Goal: Entertainment & Leisure: Consume media (video, audio)

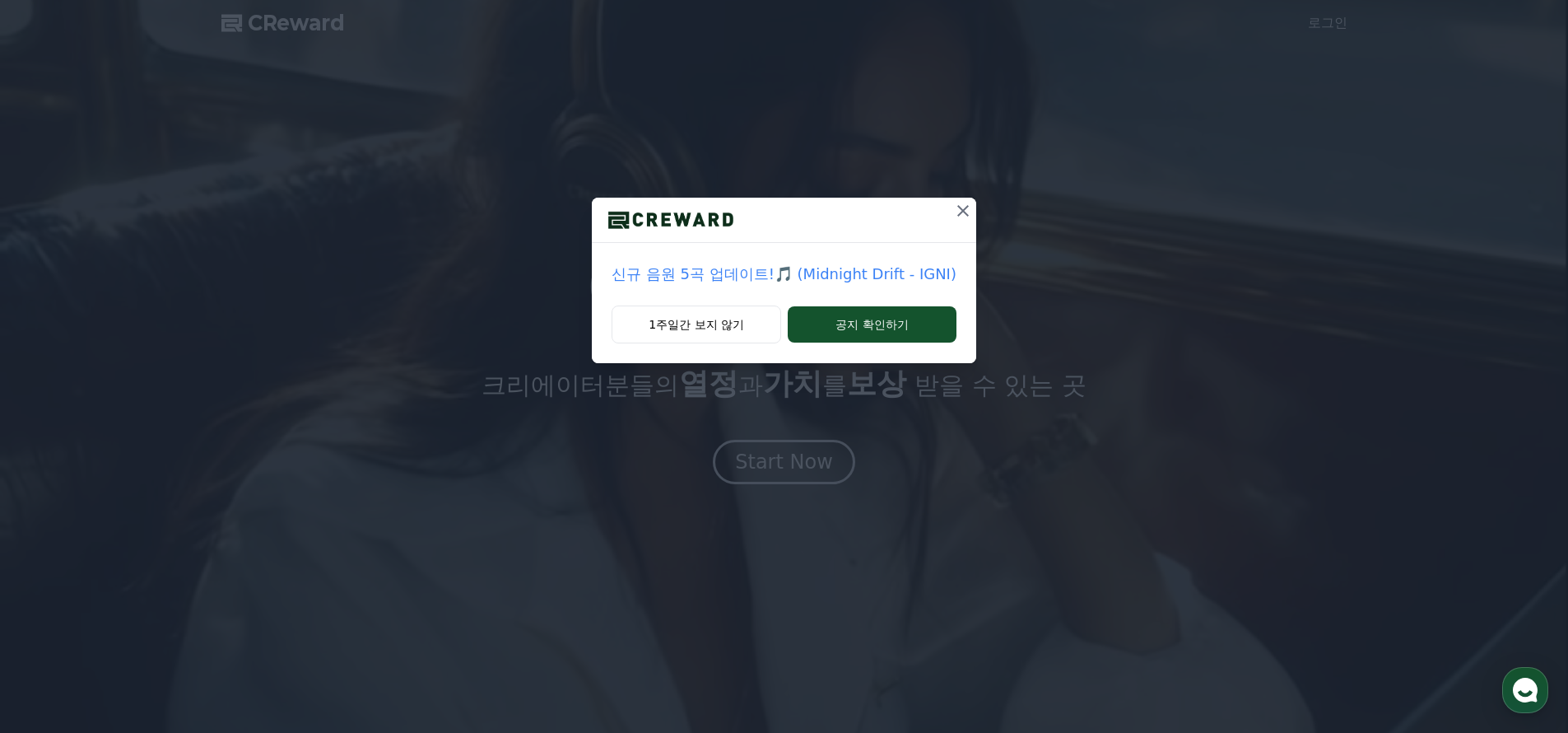
click at [775, 271] on p "신규 음원 5곡 업데이트!🎵 (Midnight Drift - IGNI)" at bounding box center [783, 274] width 345 height 23
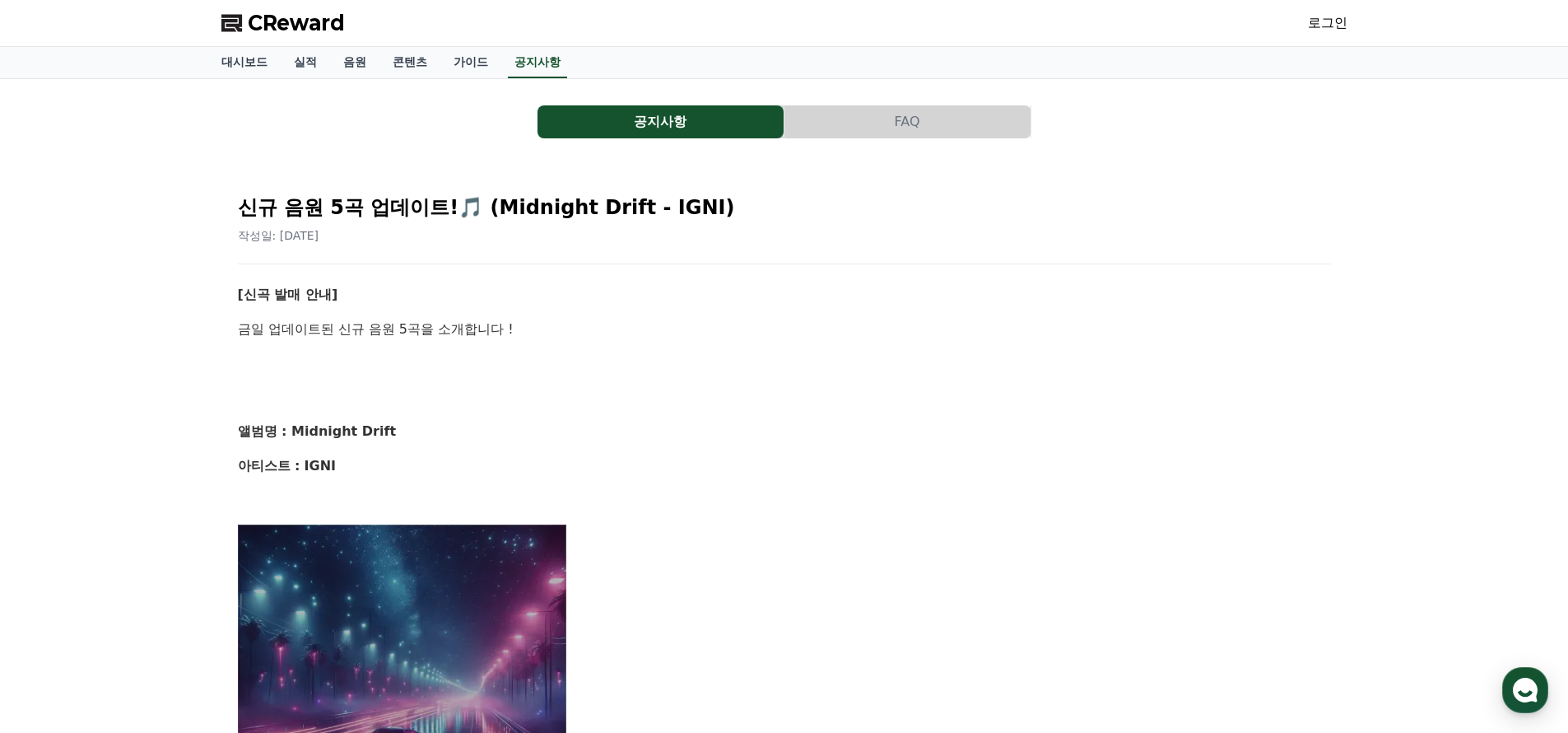
scroll to position [197, 0]
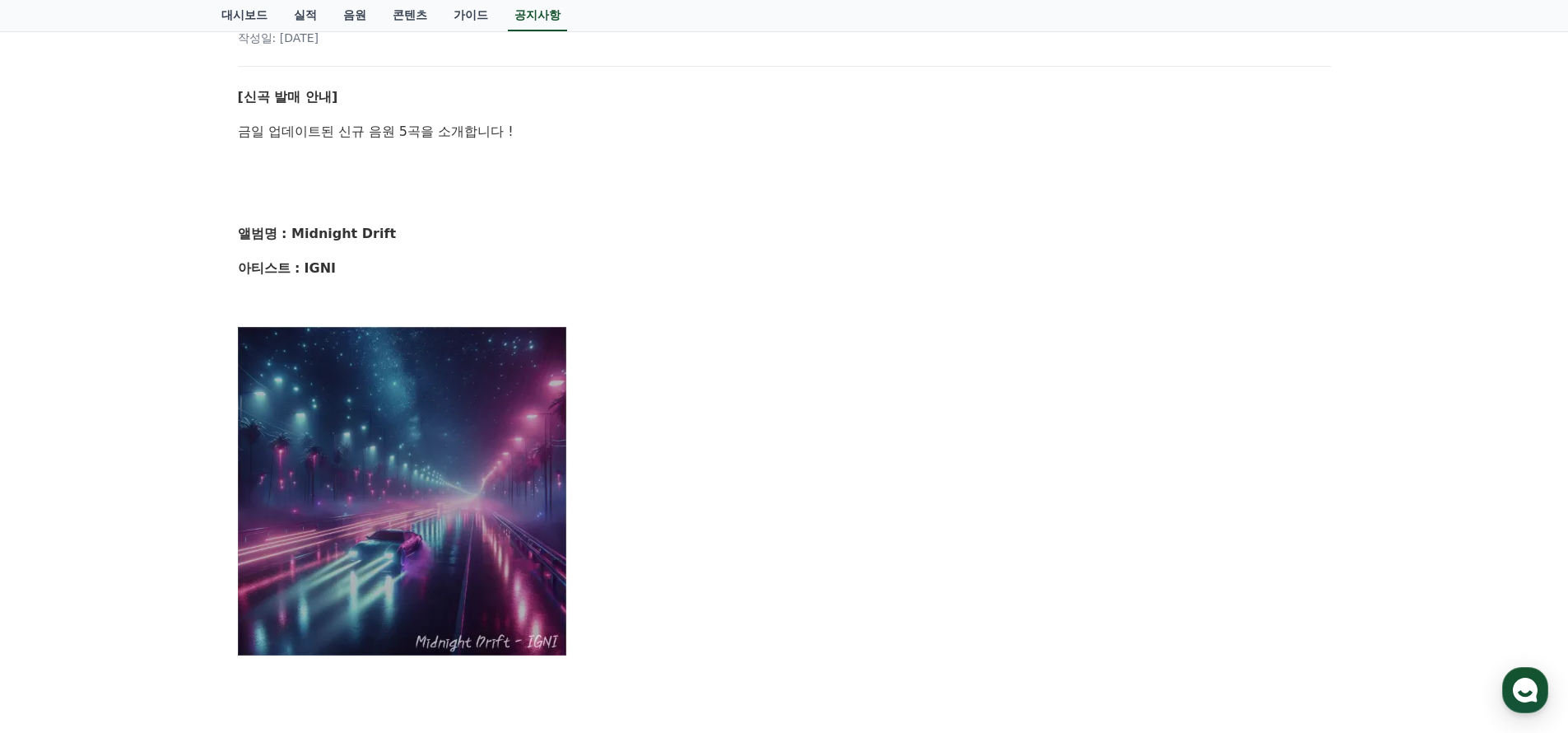
click at [326, 233] on strong "앨범명 : Midnight Drift" at bounding box center [318, 233] width 159 height 16
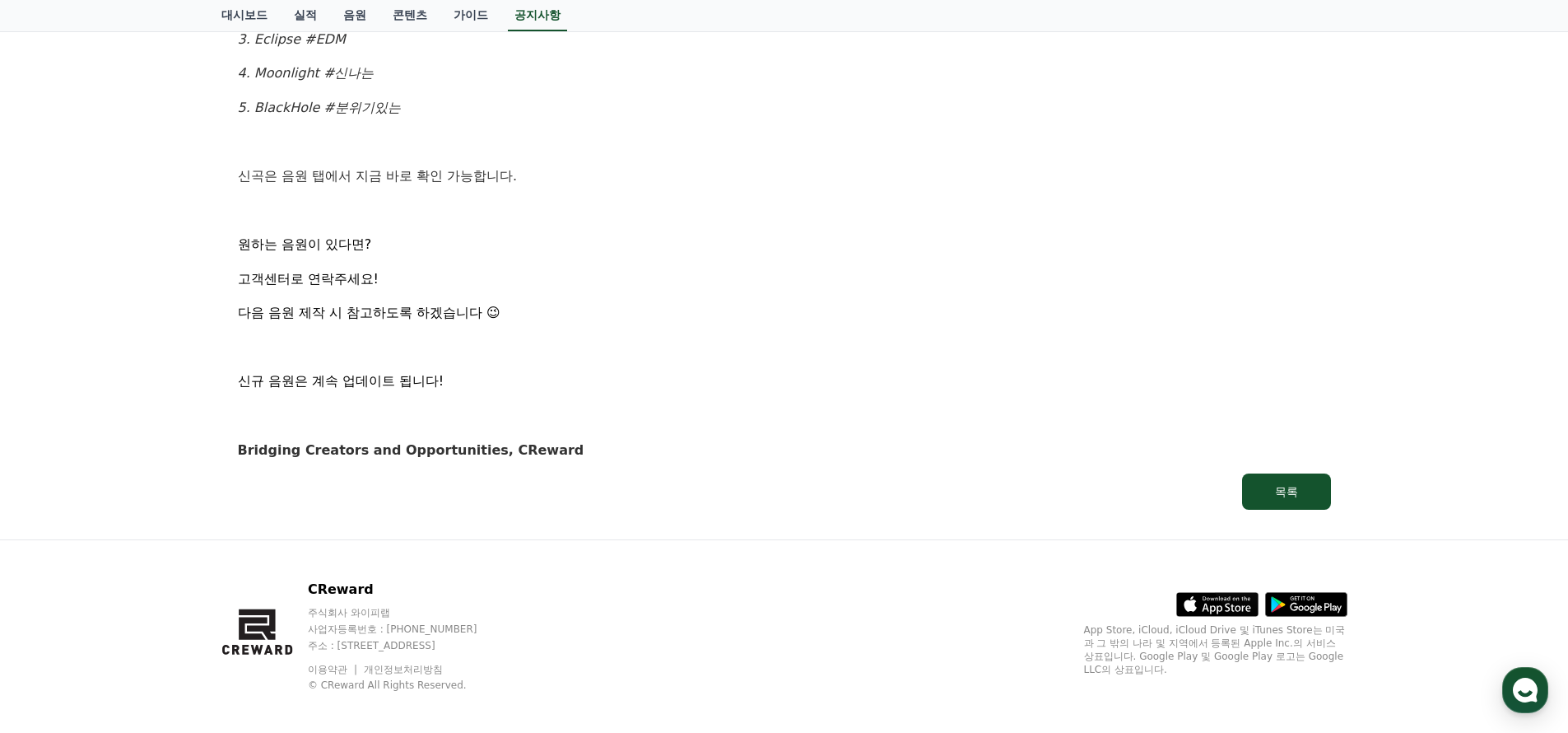
scroll to position [0, 0]
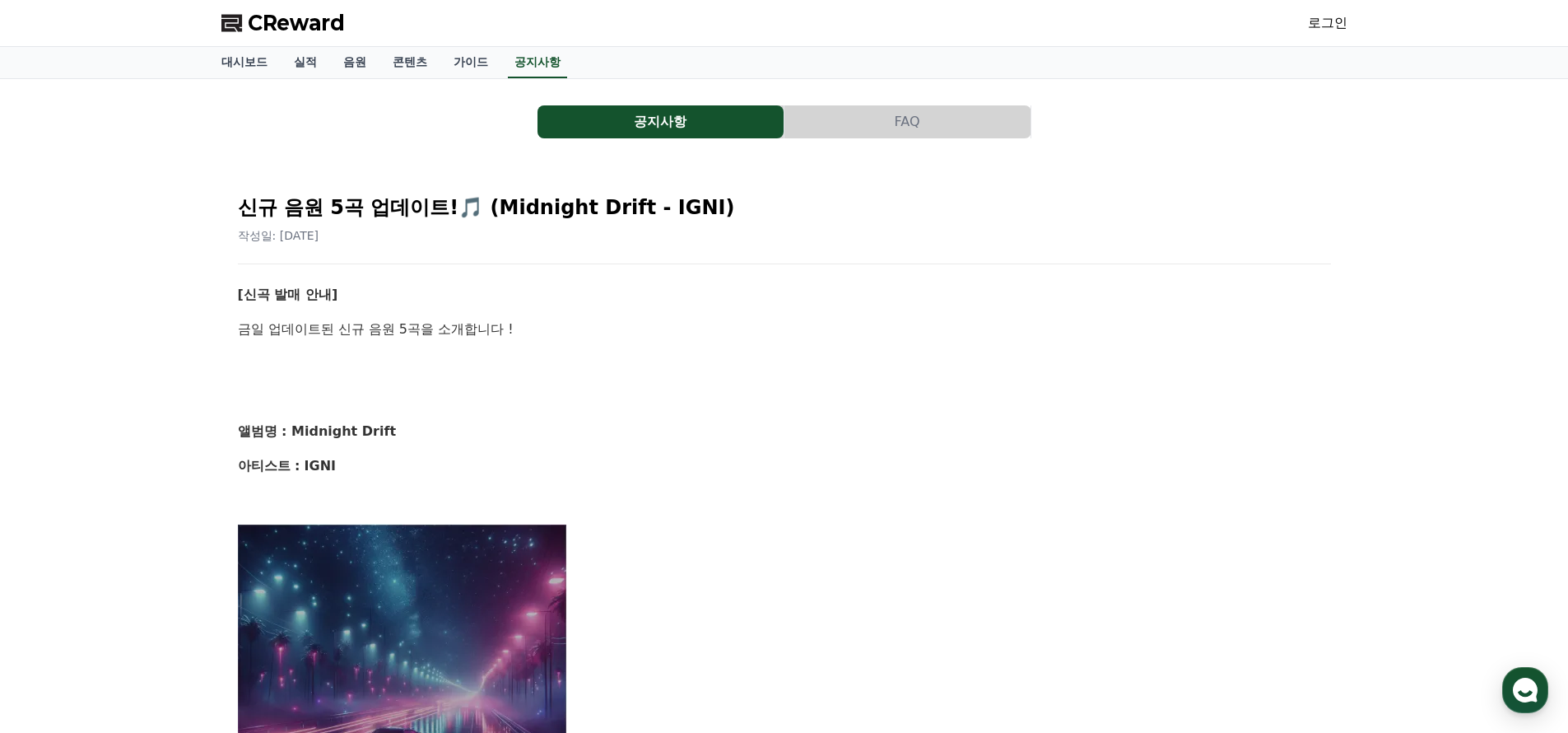
click at [1340, 24] on link "로그인" at bounding box center [1328, 22] width 39 height 20
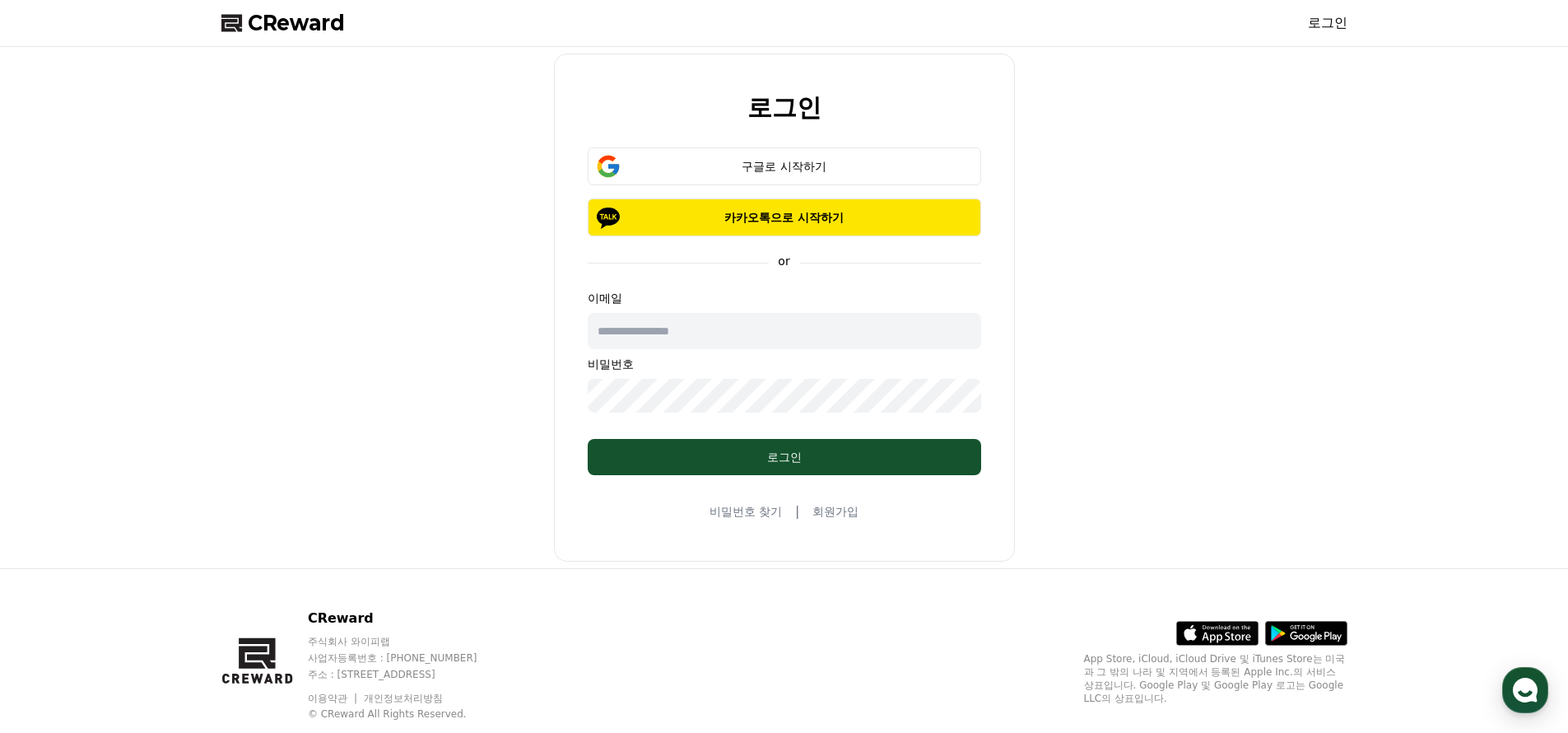
click at [699, 321] on input "text" at bounding box center [784, 331] width 393 height 36
type input "**********"
click at [712, 438] on button "로그인" at bounding box center [784, 456] width 393 height 36
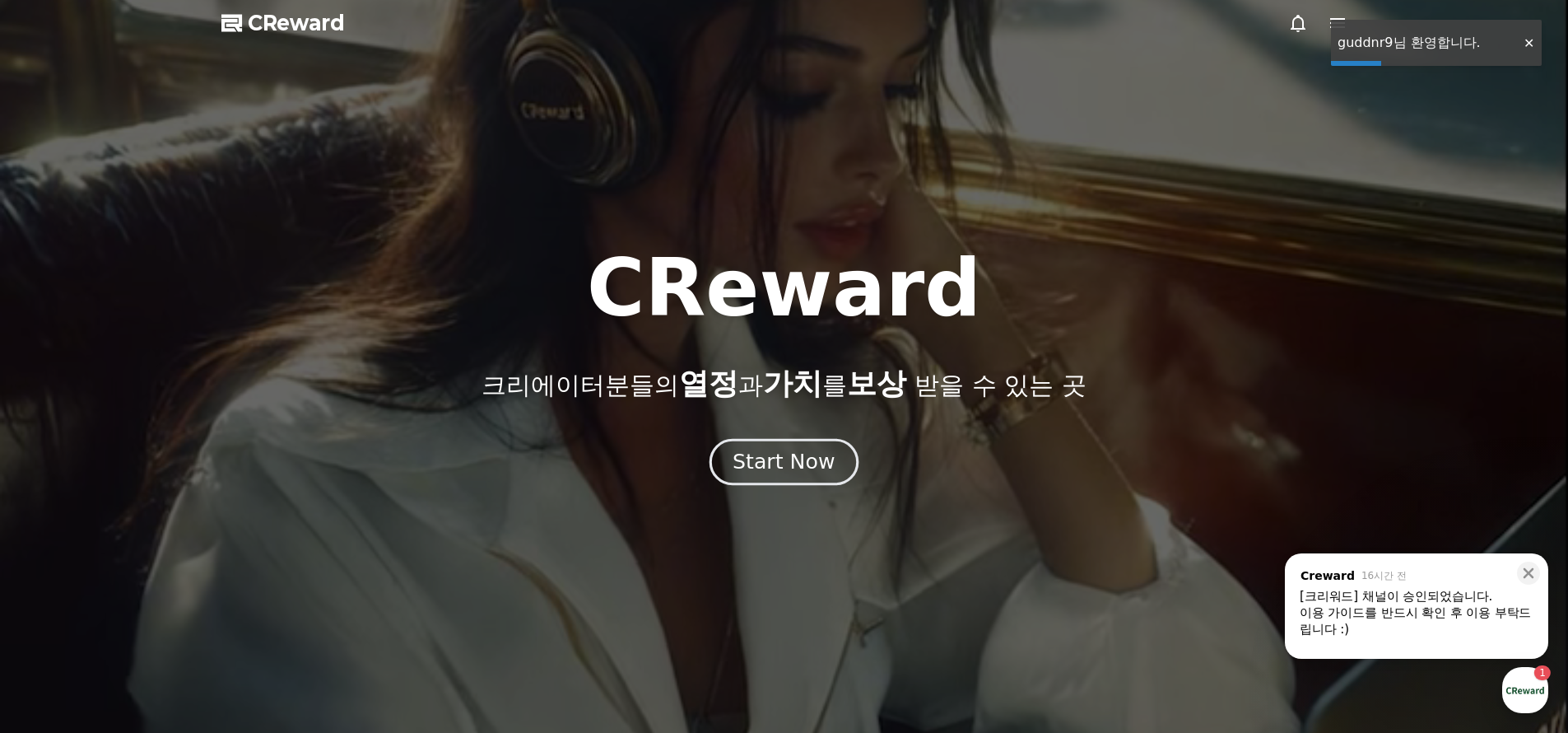
click at [830, 459] on button "Start Now" at bounding box center [783, 462] width 149 height 47
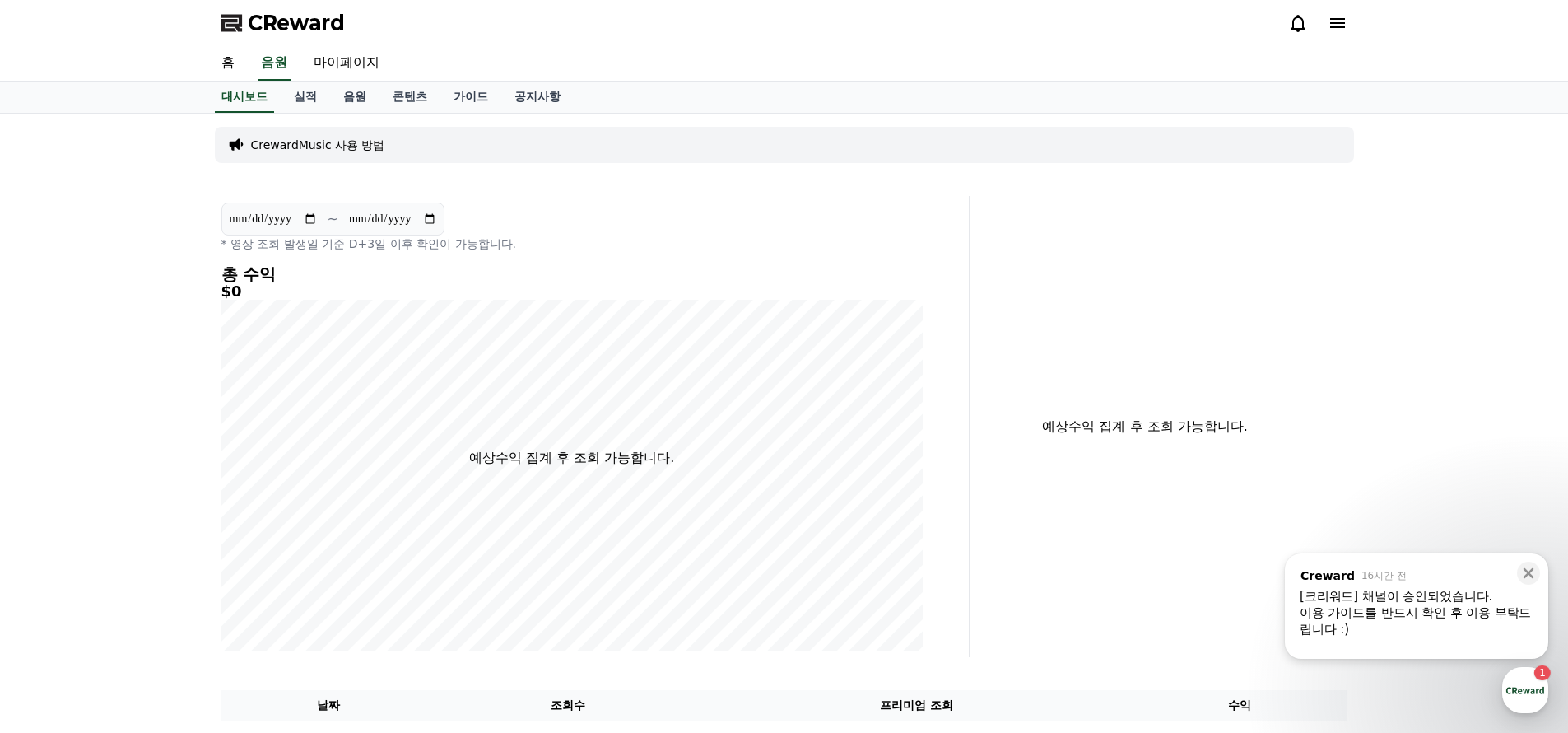
click at [349, 144] on p "CrewardMusic 사용 방법" at bounding box center [319, 145] width 135 height 17
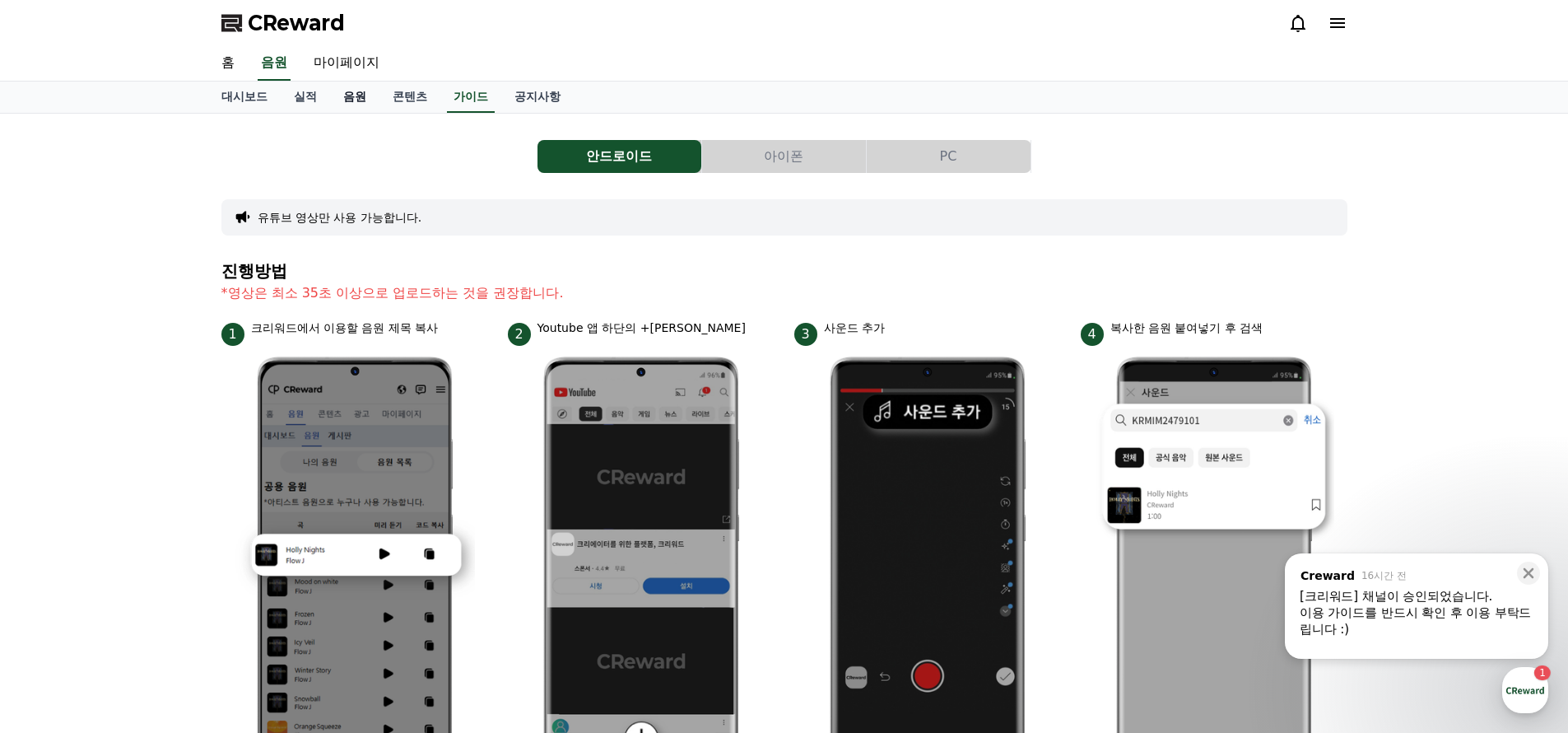
click at [349, 94] on link "음원" at bounding box center [354, 96] width 50 height 31
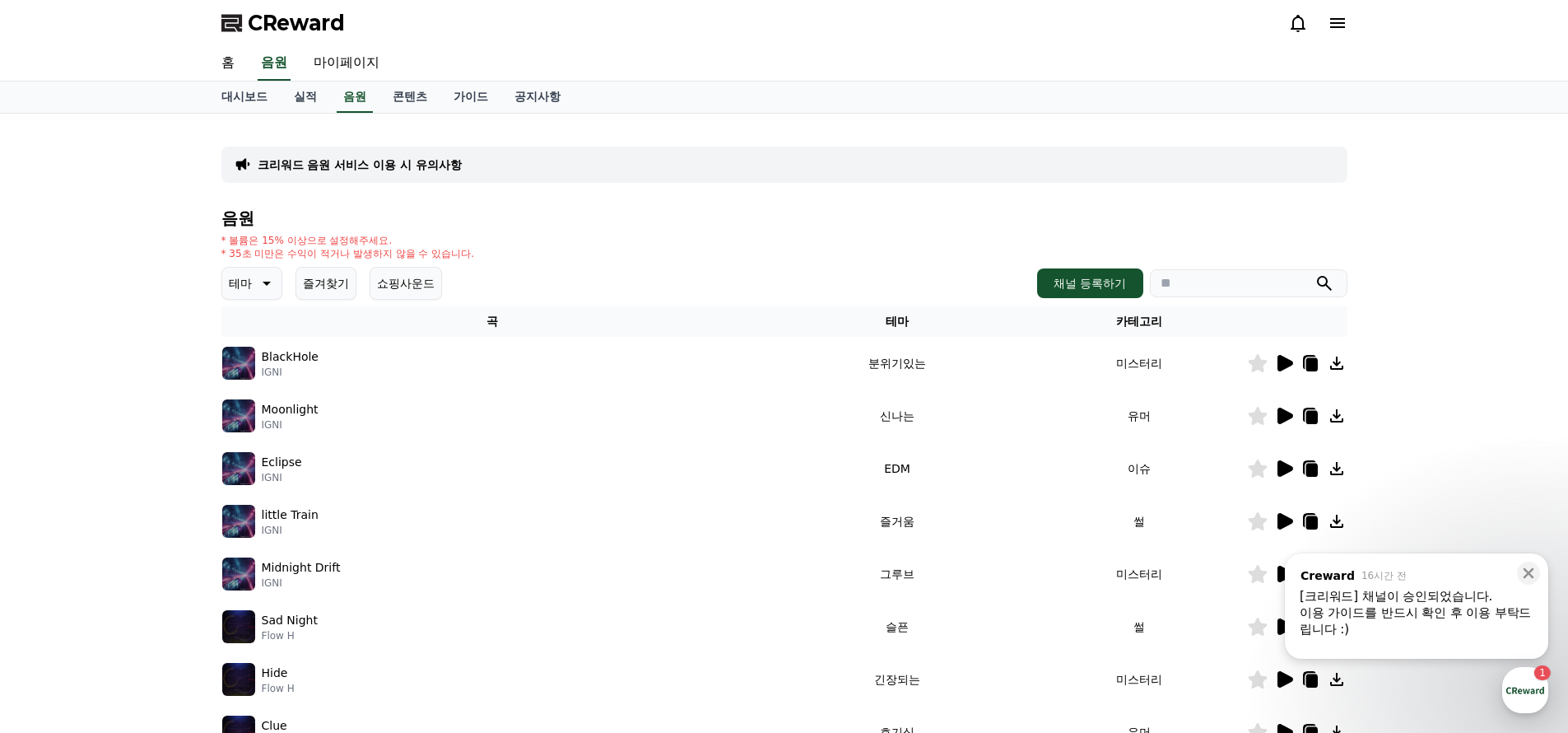
click at [1291, 355] on icon at bounding box center [1283, 363] width 20 height 20
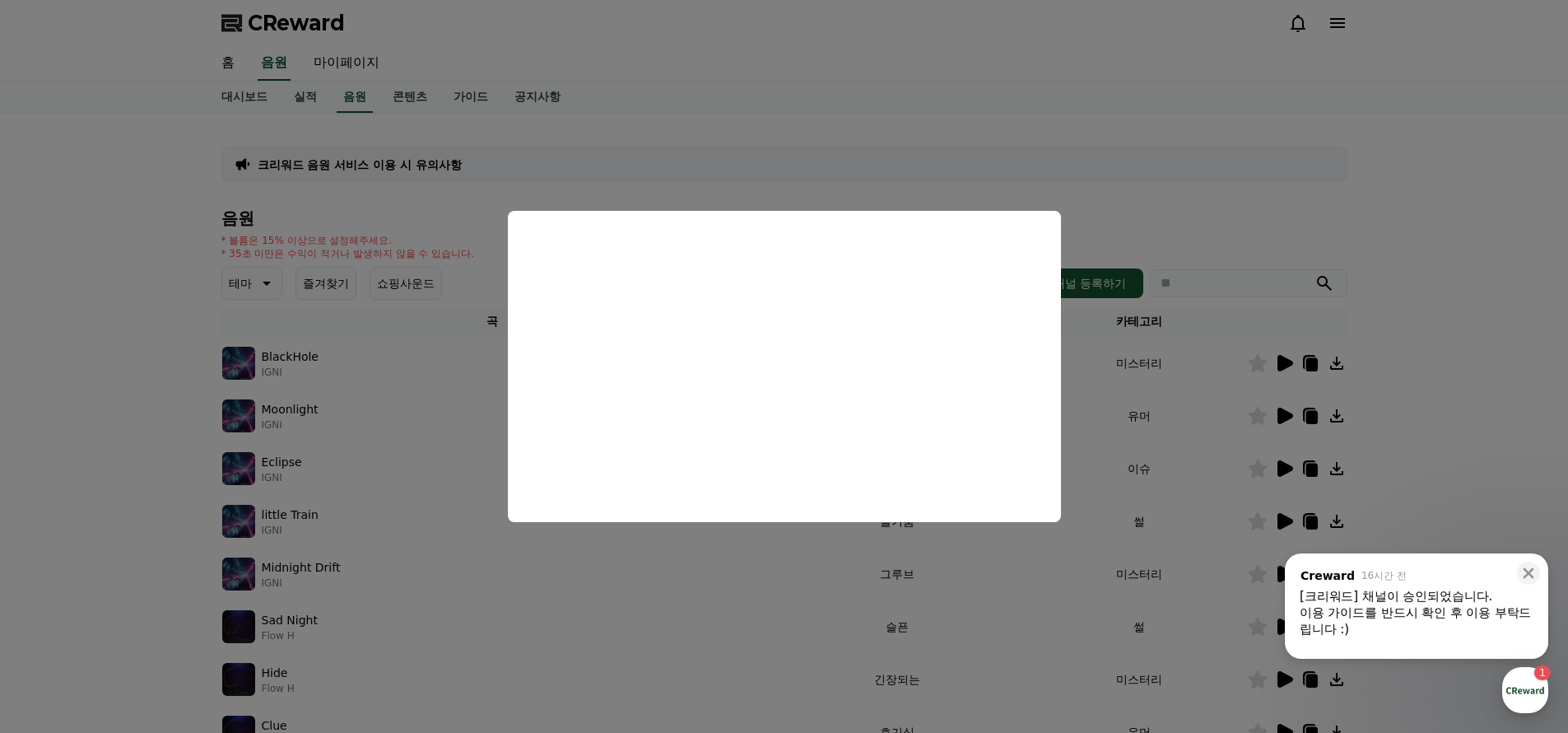
click at [1244, 151] on button "close modal" at bounding box center [784, 366] width 1568 height 733
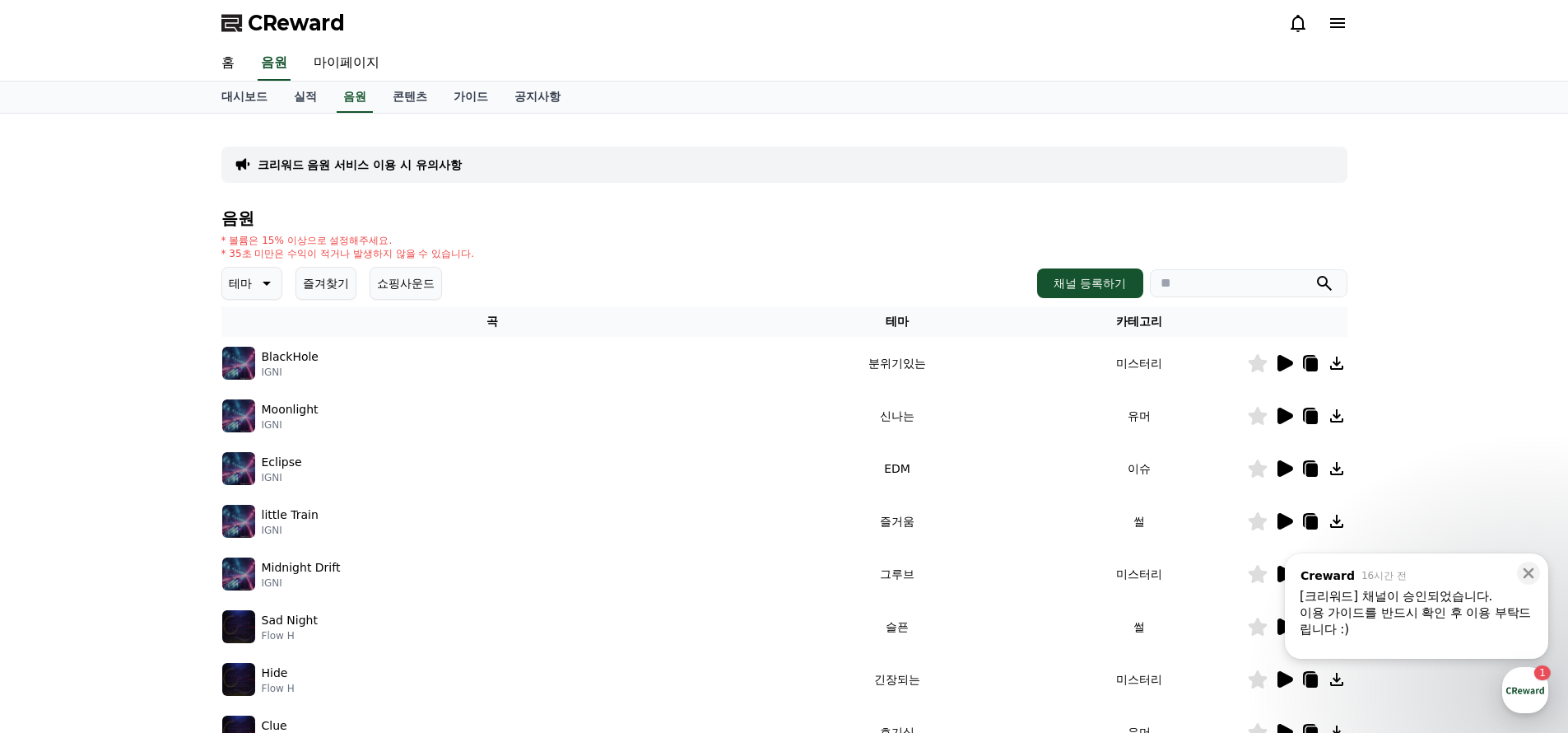
click at [1276, 407] on icon at bounding box center [1283, 415] width 20 height 20
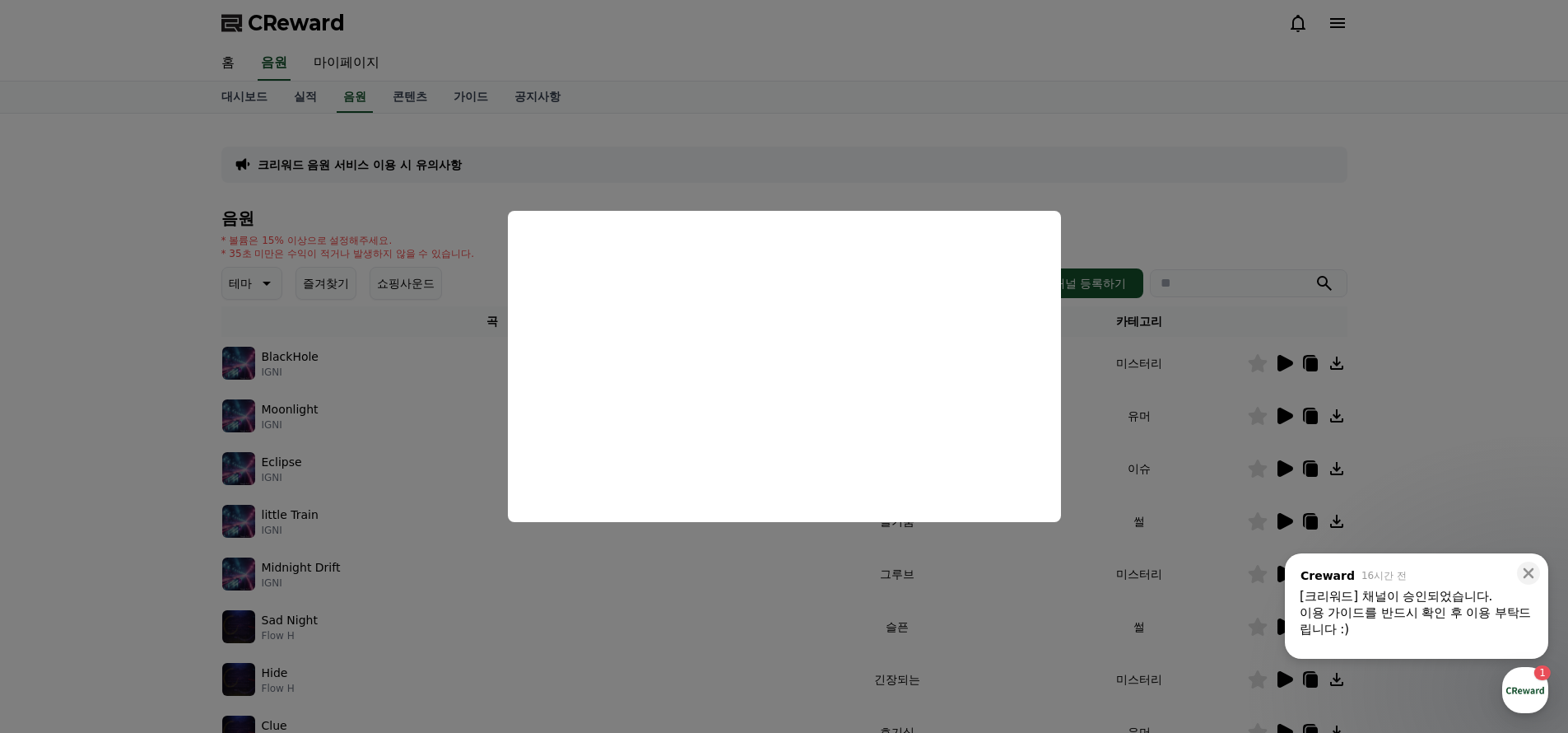
click at [1115, 395] on button "close modal" at bounding box center [784, 366] width 1568 height 733
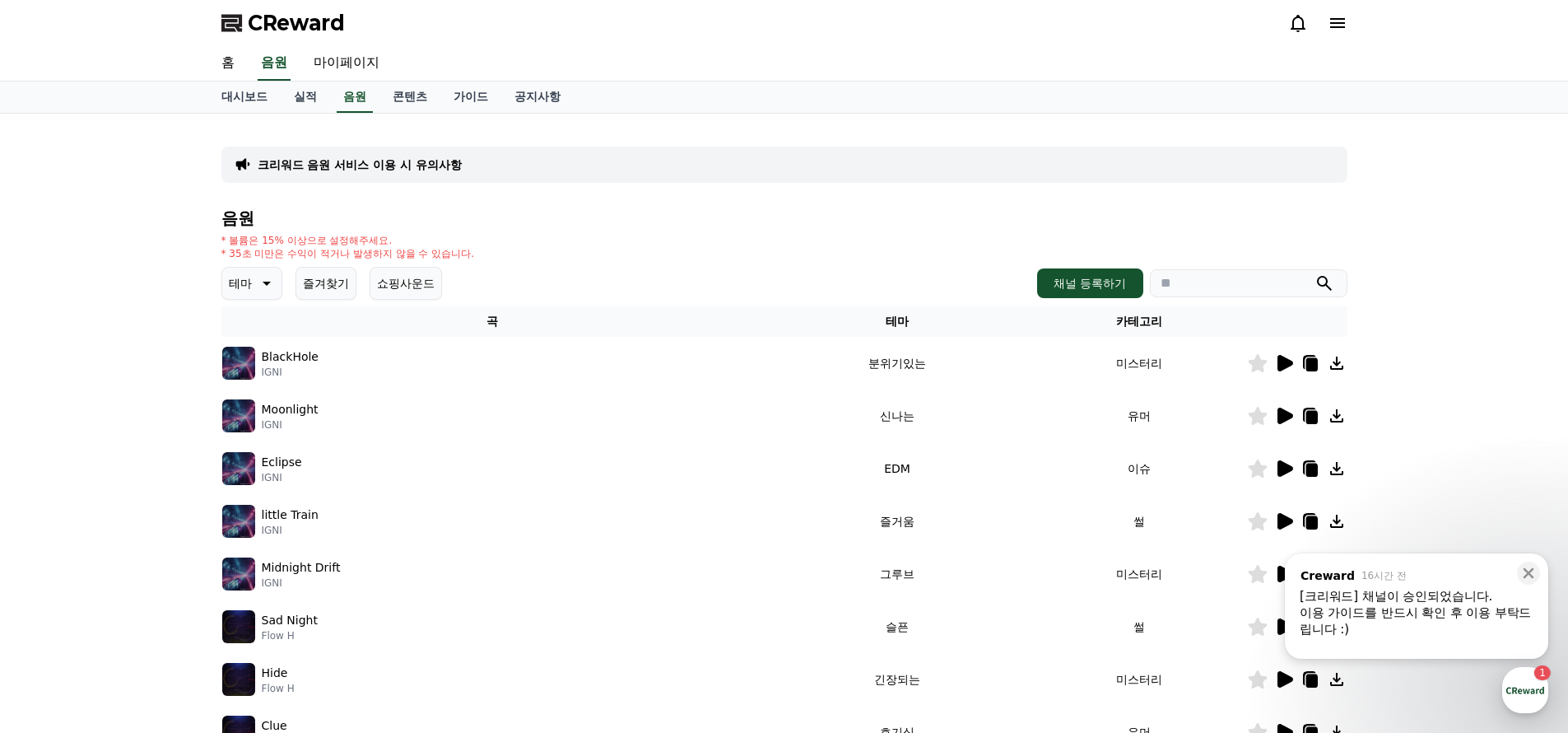
scroll to position [99, 0]
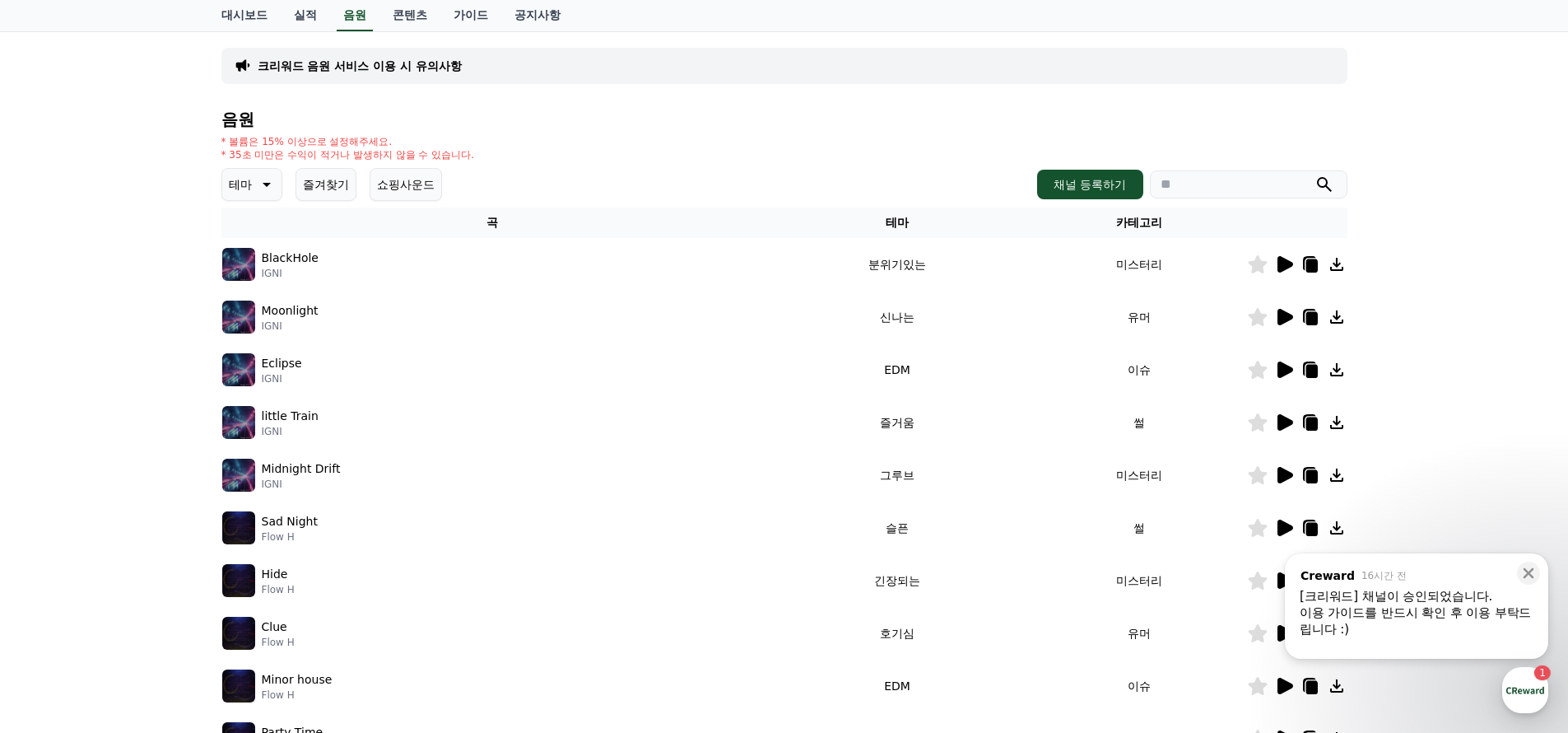
click at [1286, 424] on icon at bounding box center [1285, 423] width 16 height 17
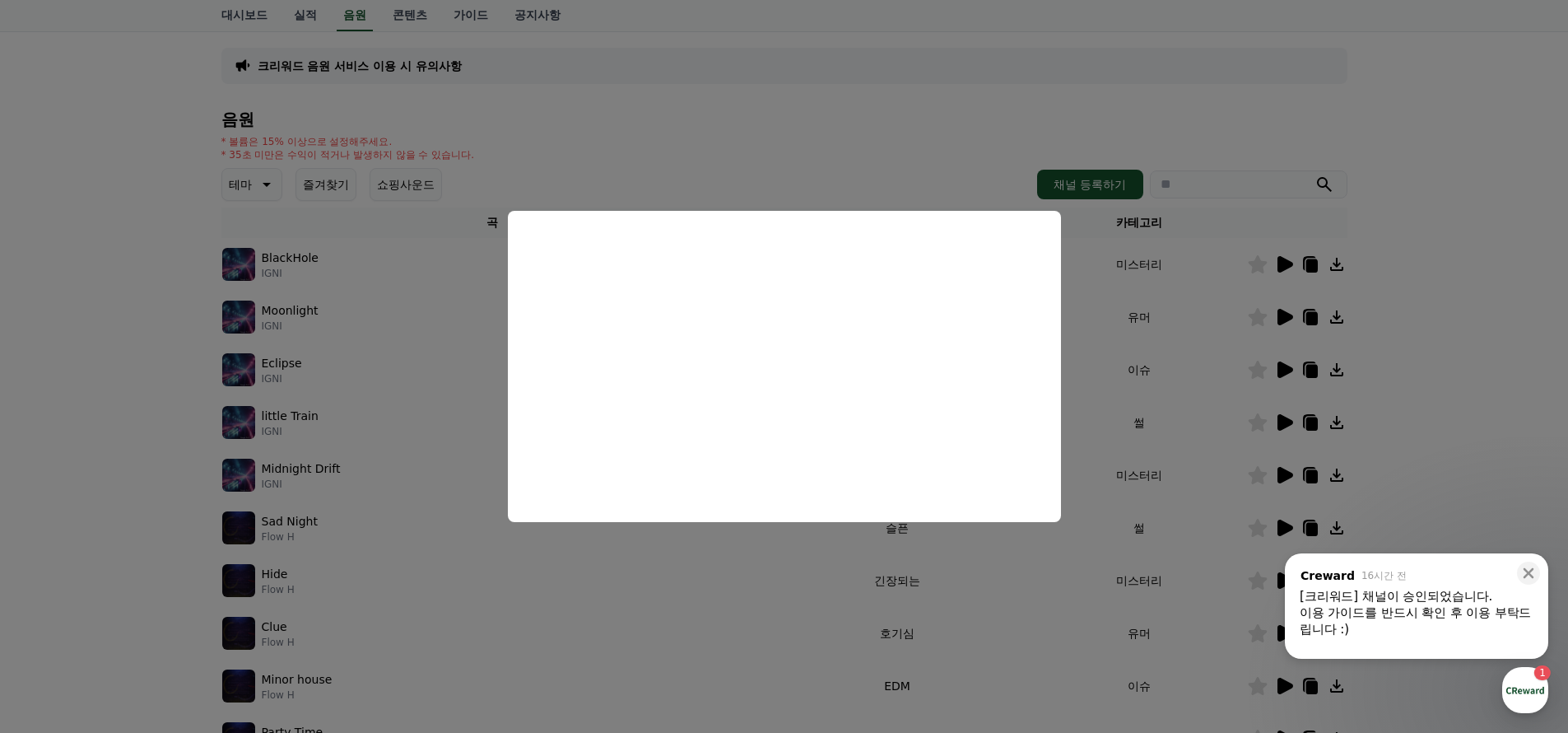
click at [1179, 336] on button "close modal" at bounding box center [784, 366] width 1568 height 733
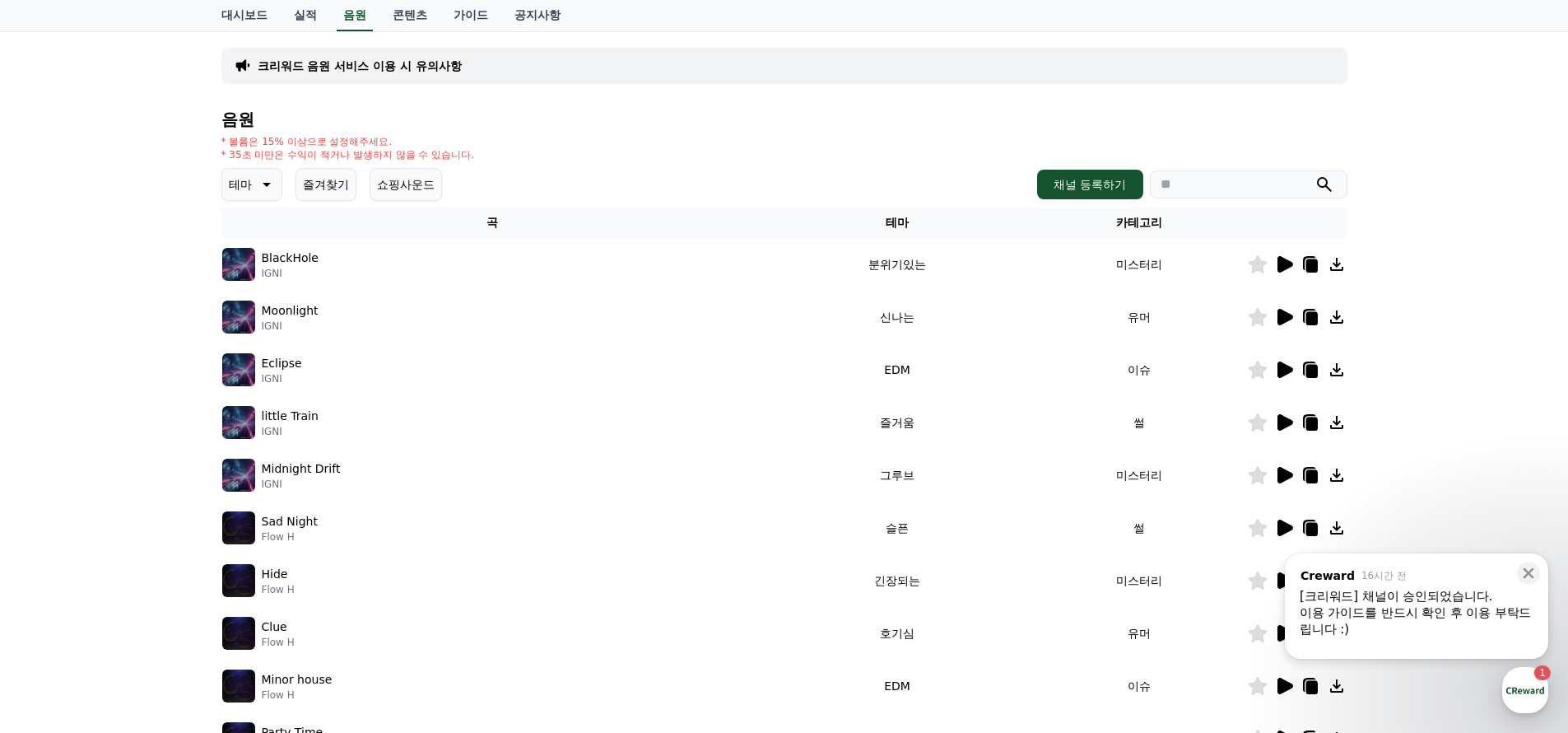
click at [1290, 528] on icon at bounding box center [1285, 528] width 16 height 17
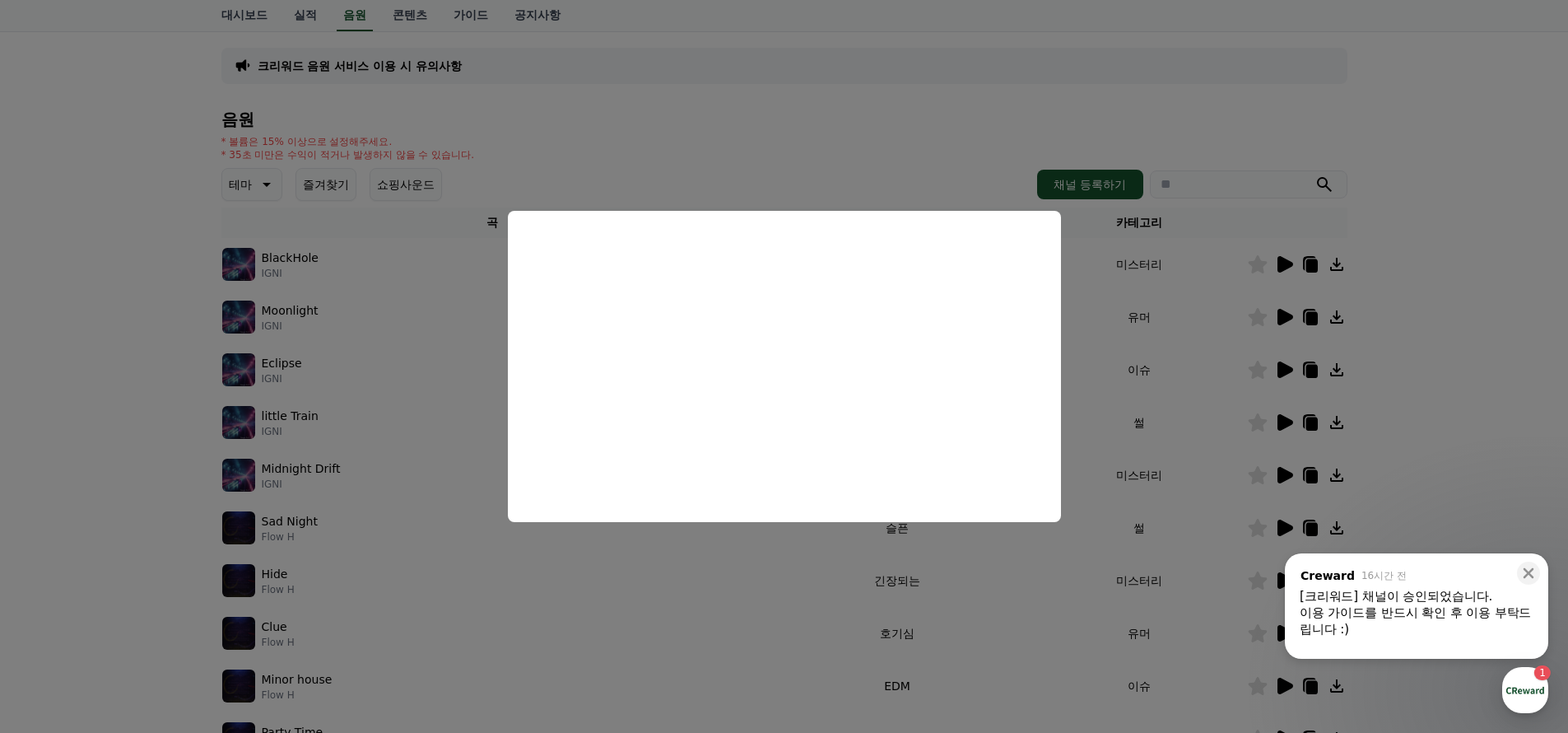
click at [1211, 368] on button "close modal" at bounding box center [784, 366] width 1568 height 733
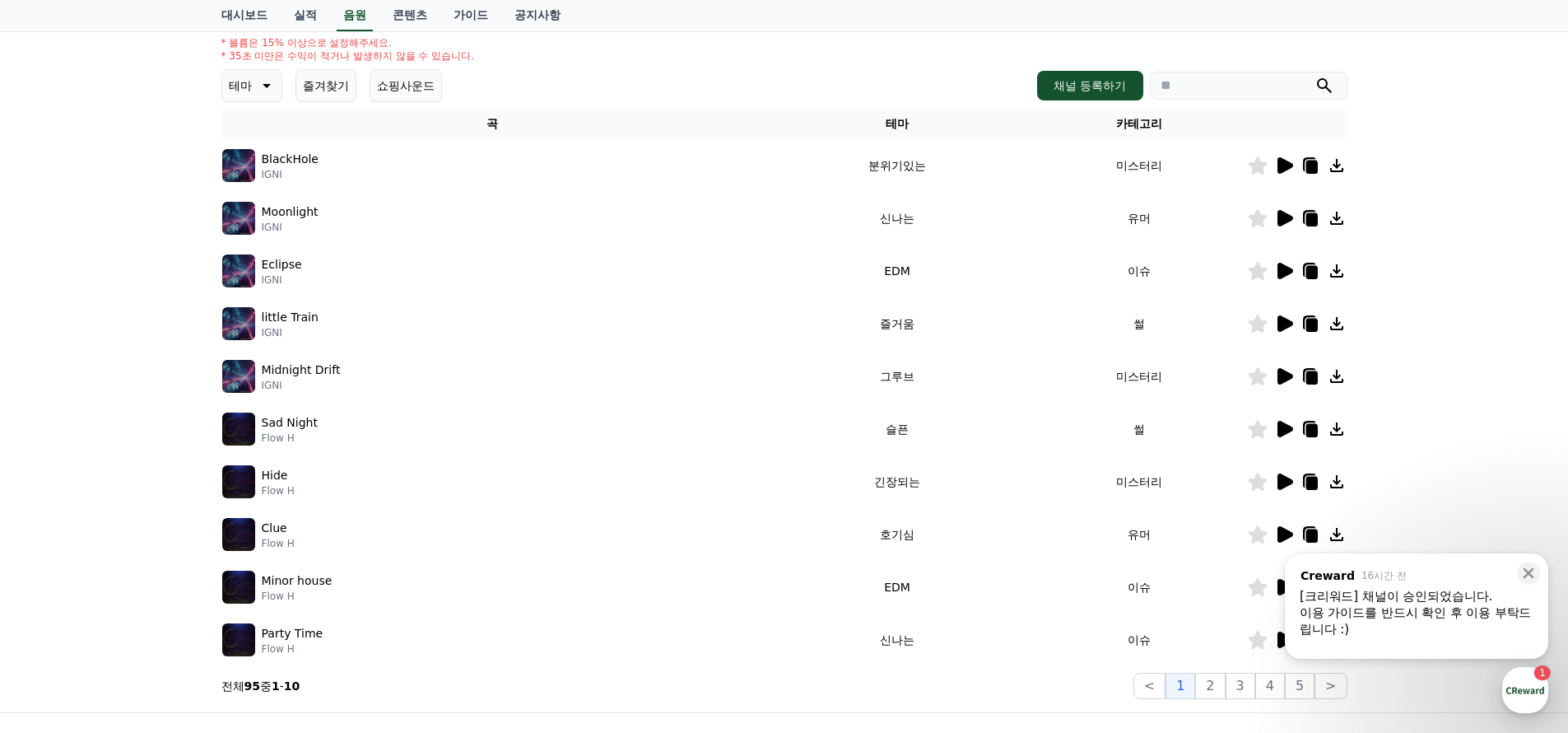
click at [1289, 530] on icon at bounding box center [1283, 534] width 20 height 20
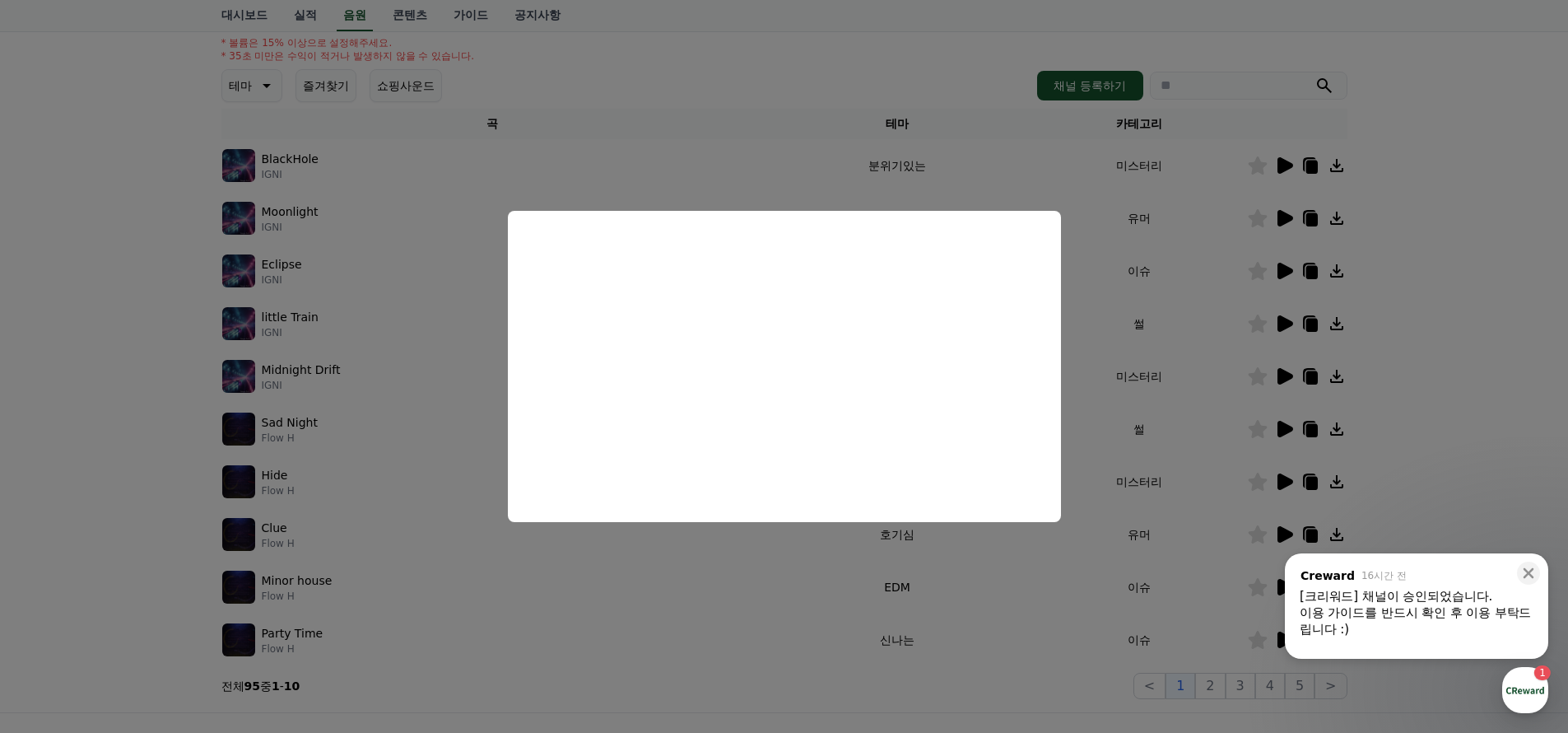
click at [1182, 359] on button "close modal" at bounding box center [784, 366] width 1568 height 733
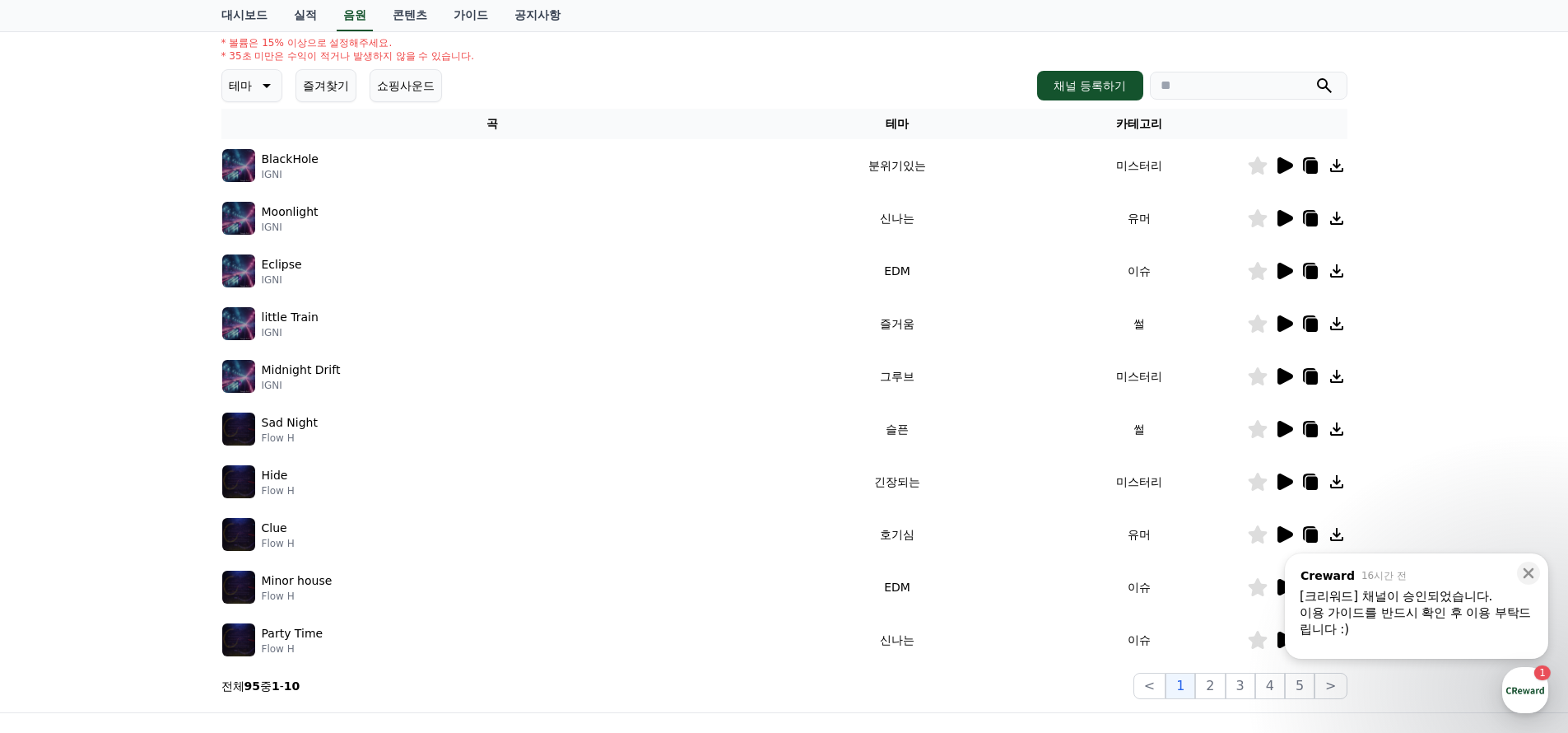
scroll to position [296, 0]
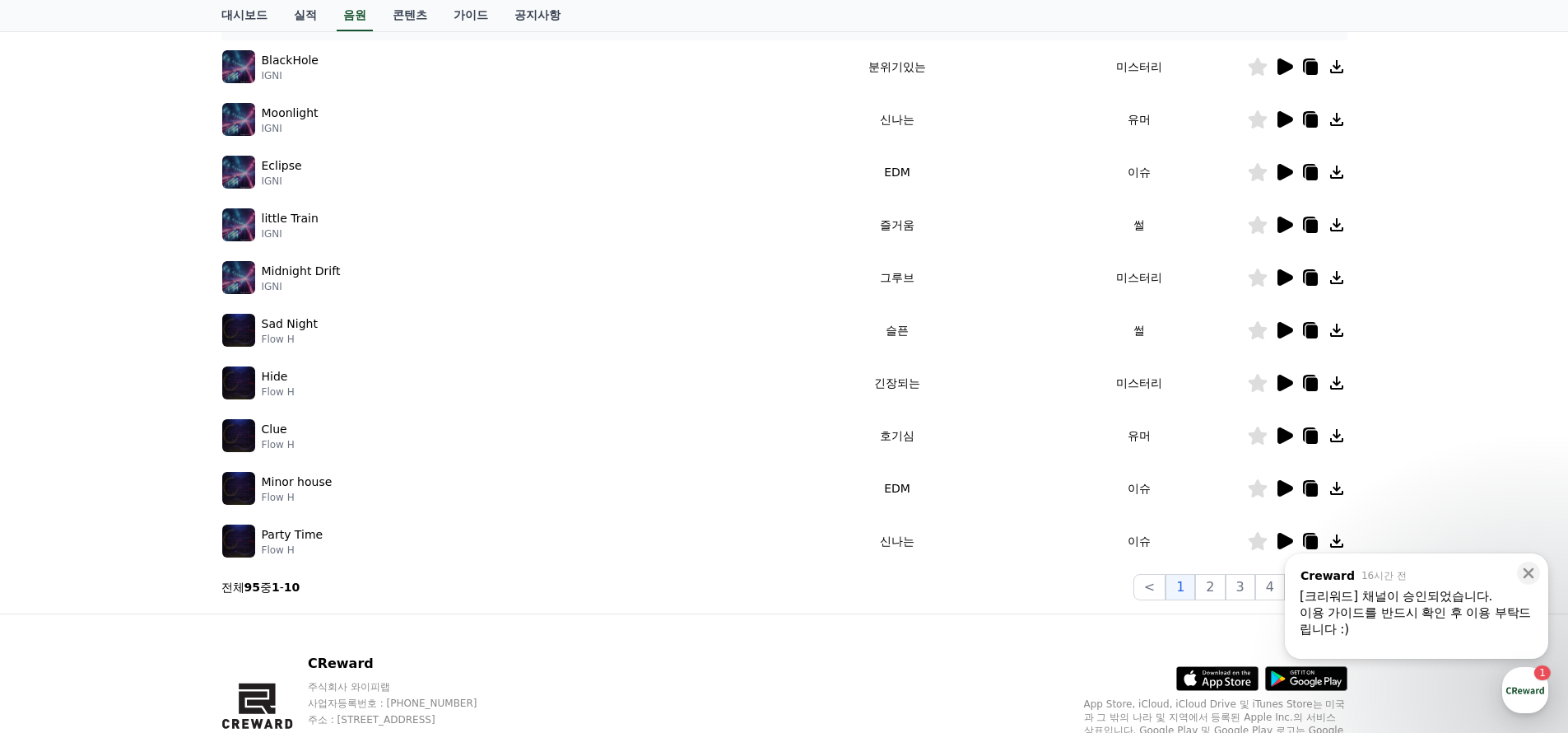
click at [1276, 477] on td at bounding box center [1296, 488] width 100 height 52
click at [1277, 487] on icon at bounding box center [1285, 488] width 16 height 17
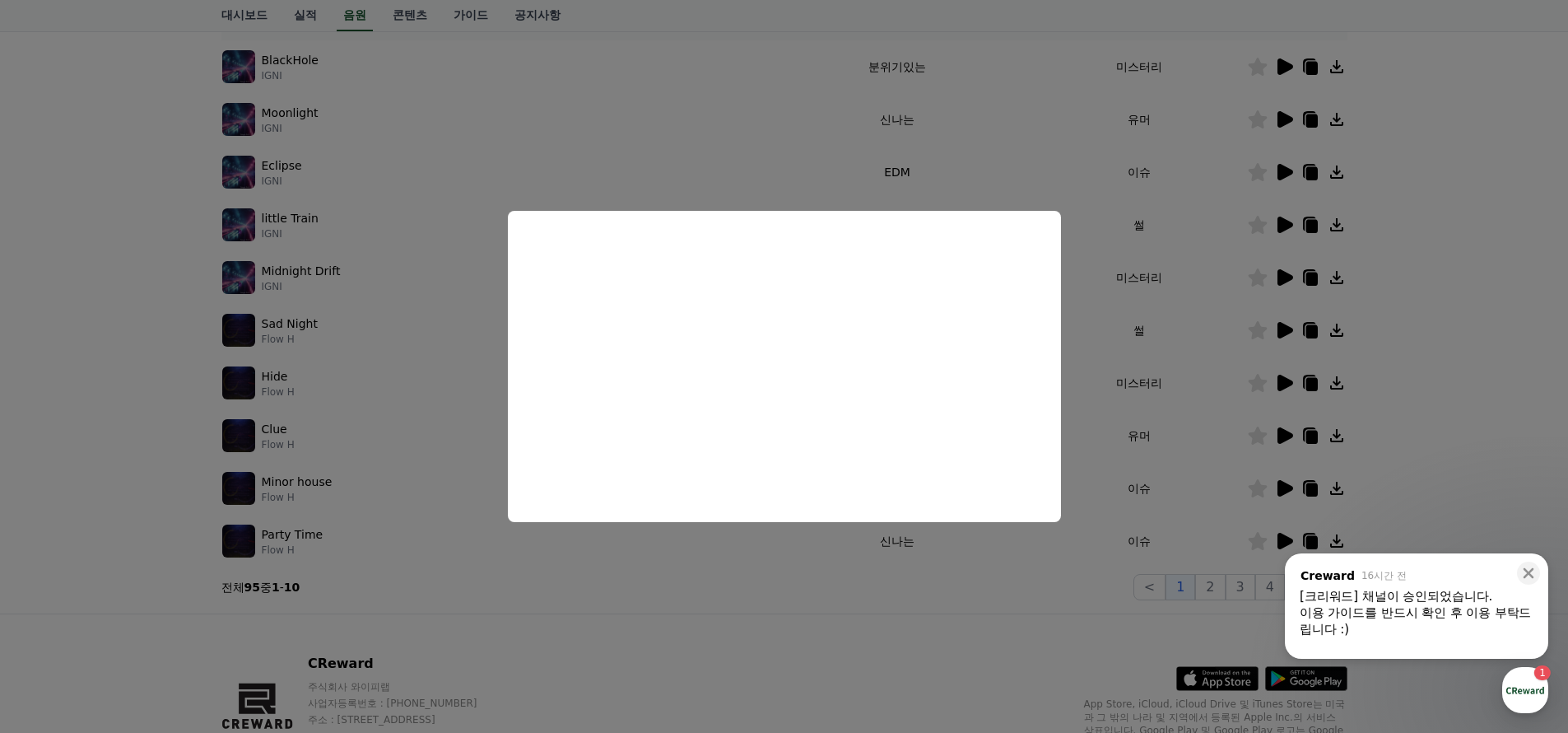
click at [1196, 319] on button "close modal" at bounding box center [784, 366] width 1568 height 733
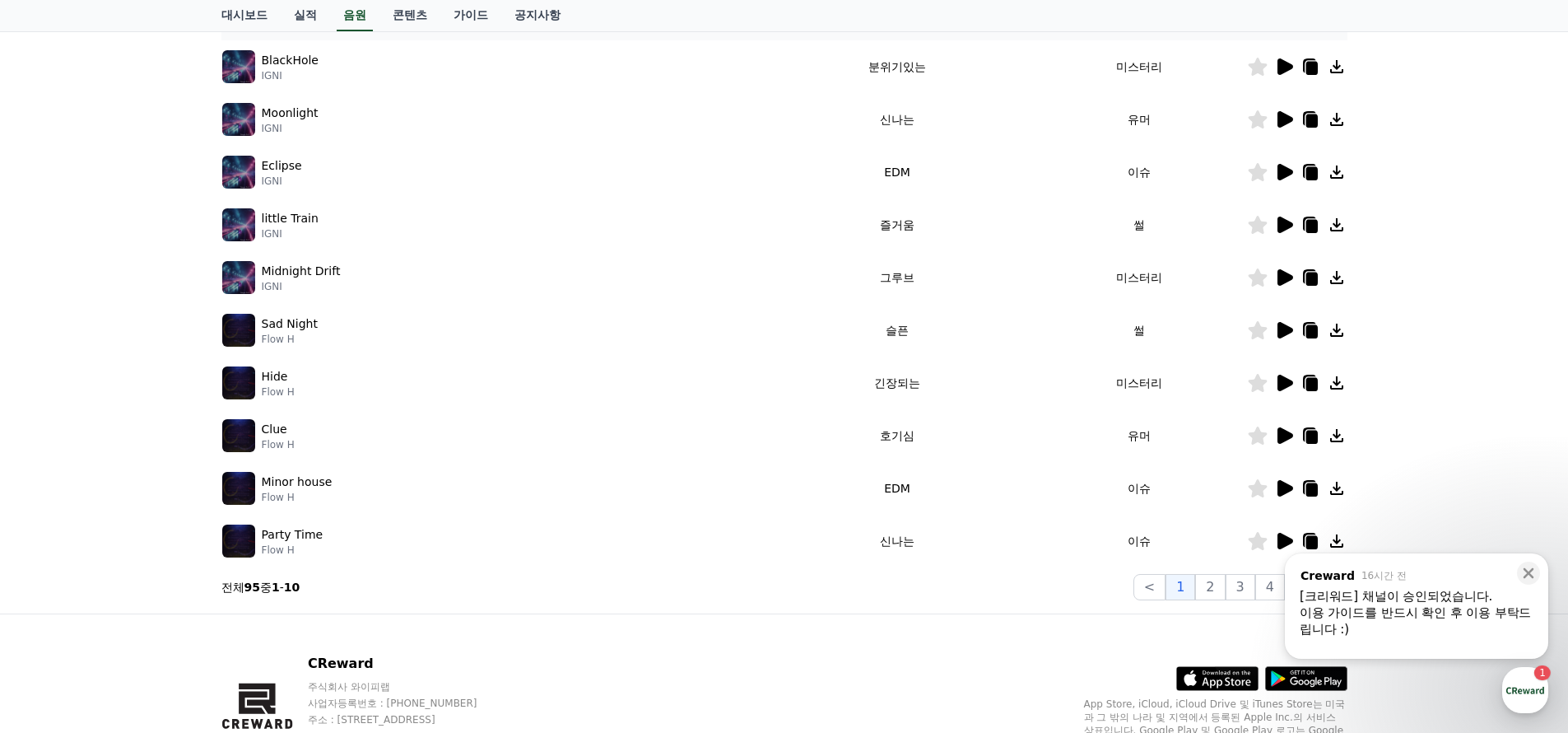
click at [1287, 538] on icon at bounding box center [1285, 541] width 16 height 17
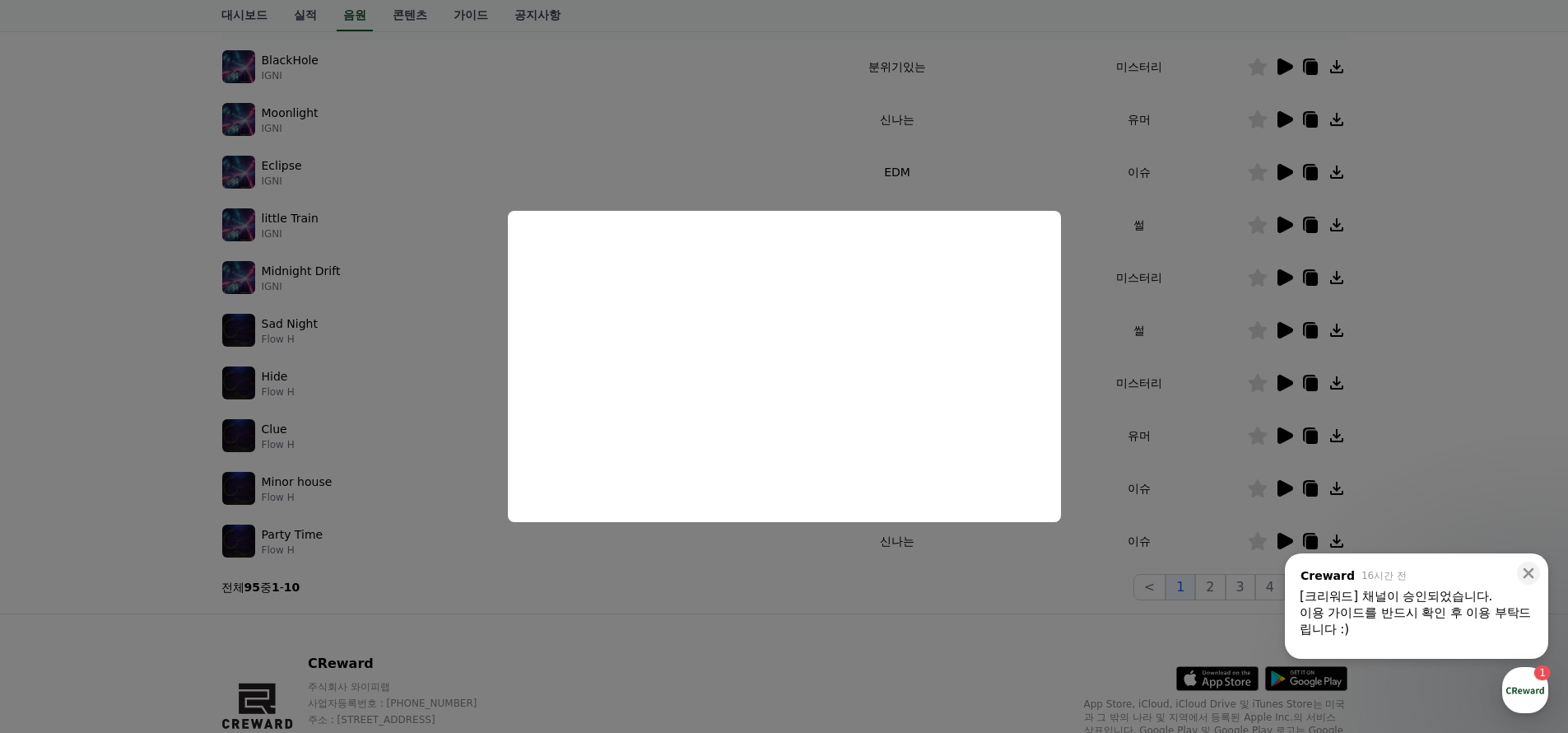
click at [1129, 353] on button "close modal" at bounding box center [784, 366] width 1568 height 733
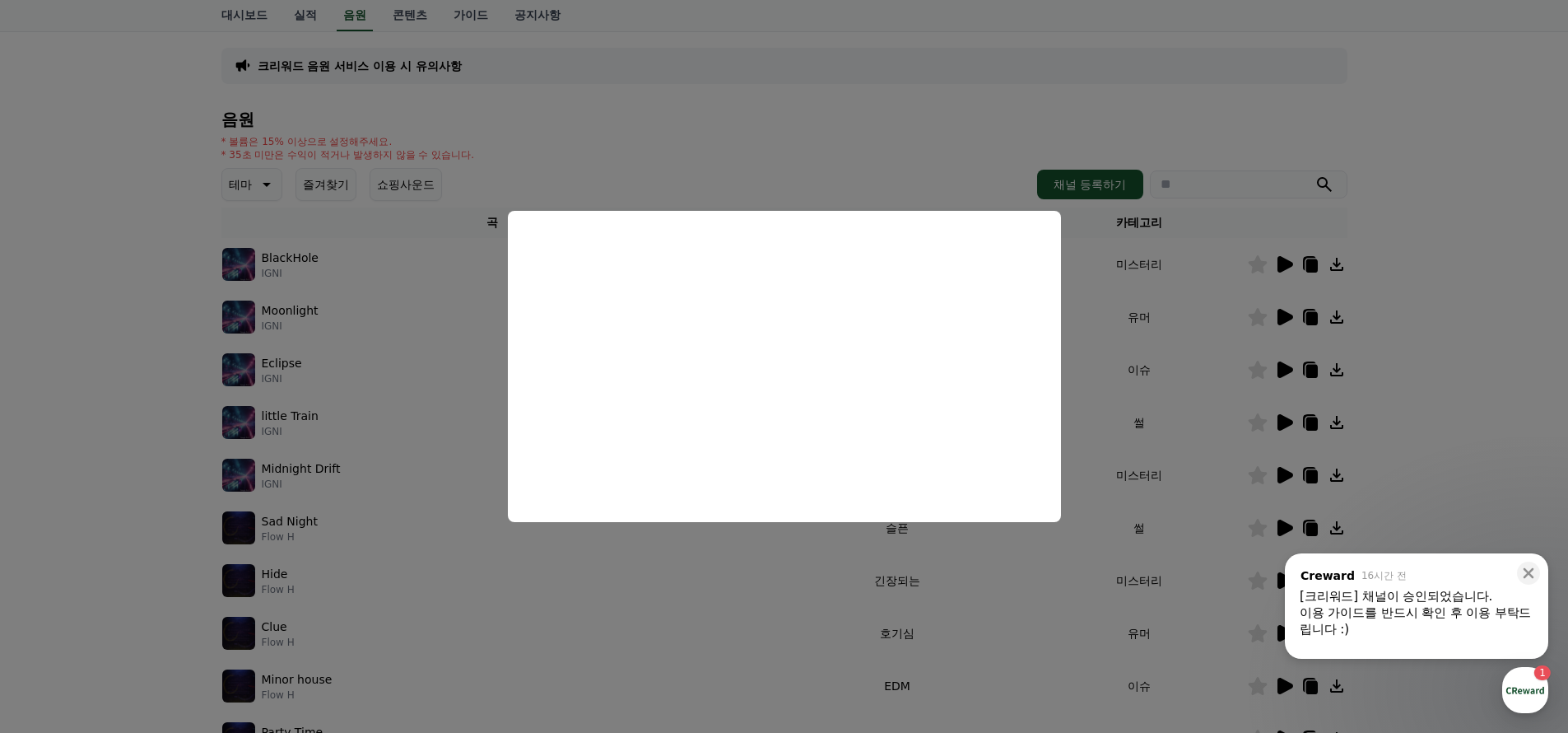
scroll to position [0, 0]
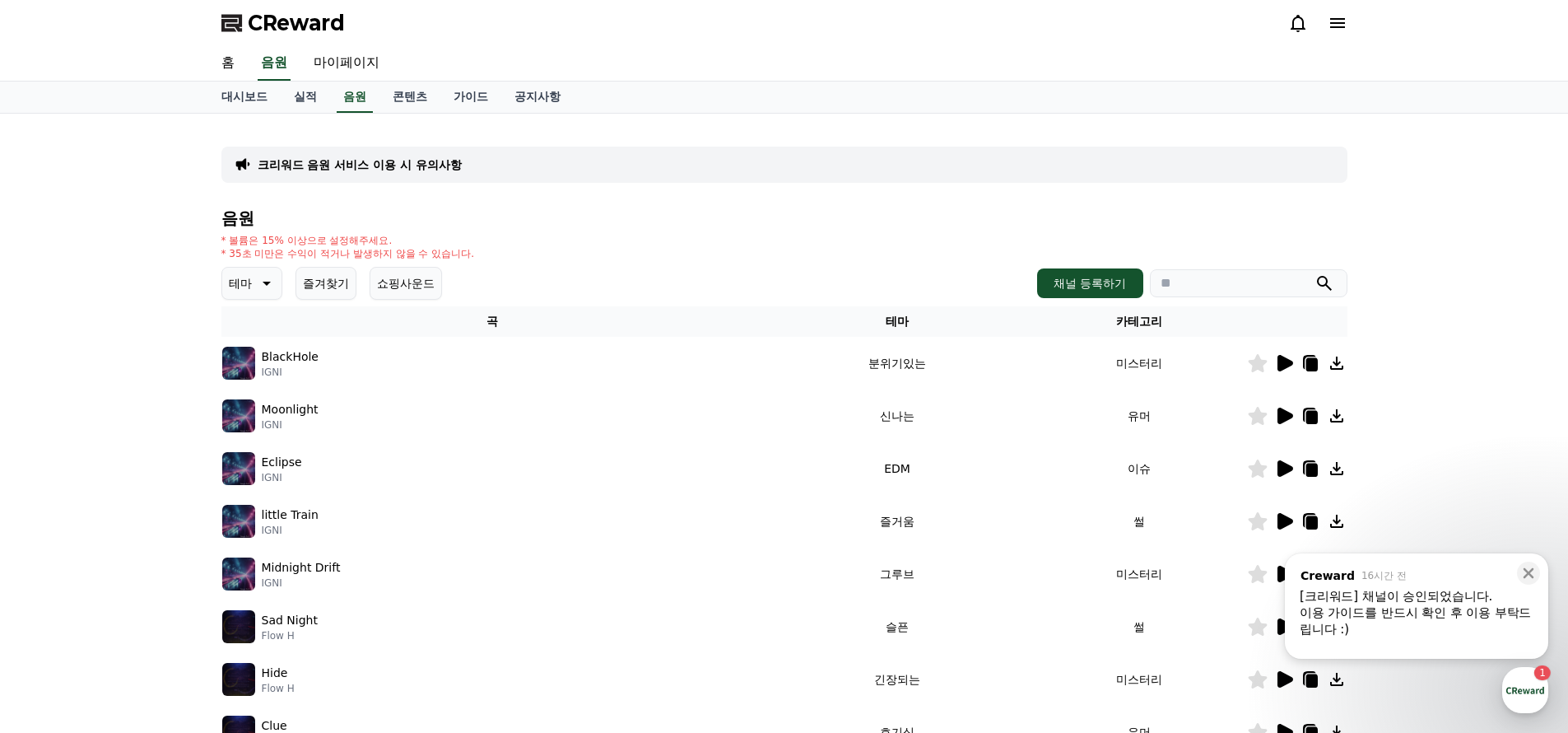
click at [268, 292] on icon at bounding box center [264, 282] width 20 height 20
click at [252, 389] on button "신나는" at bounding box center [248, 386] width 48 height 36
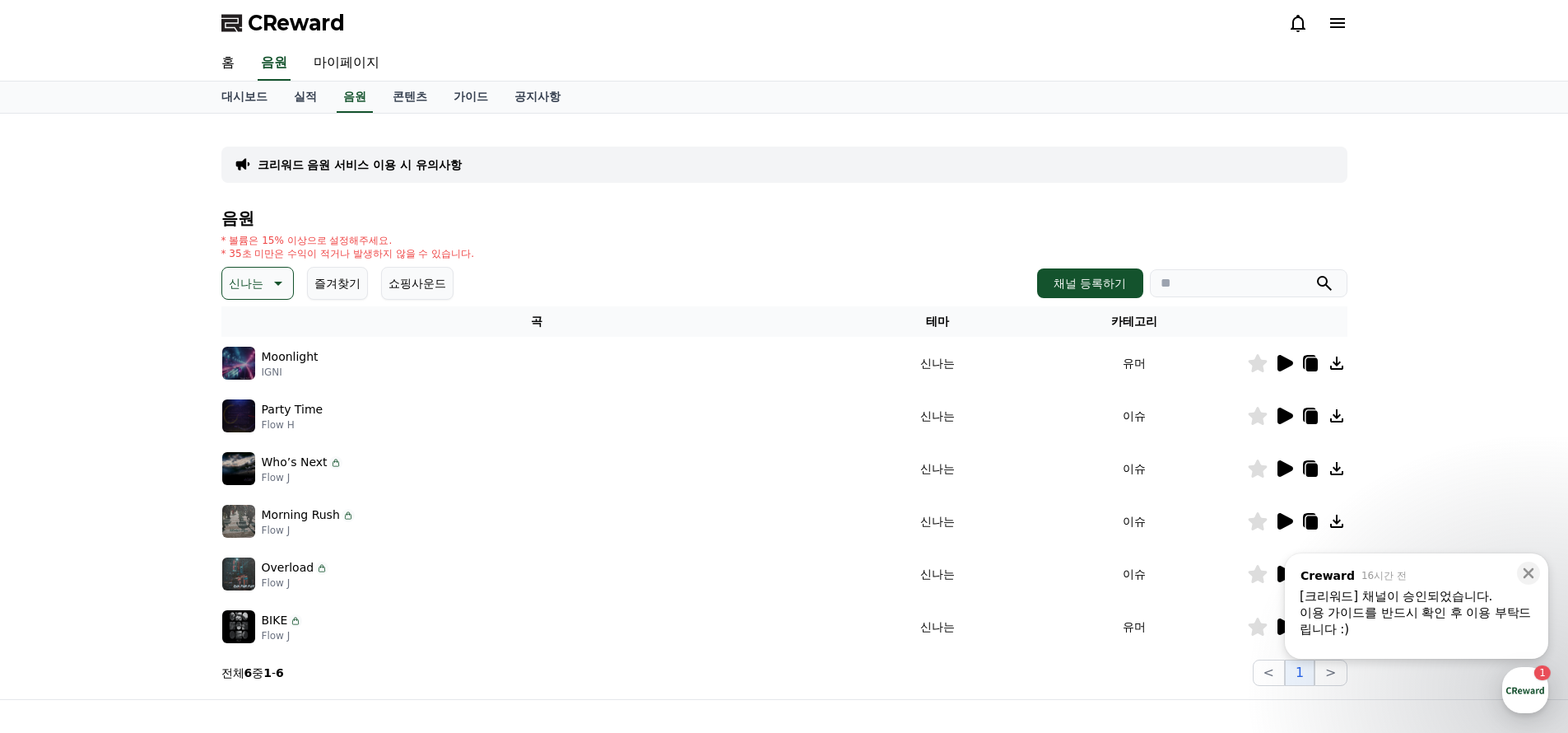
click at [1280, 369] on icon at bounding box center [1285, 364] width 16 height 17
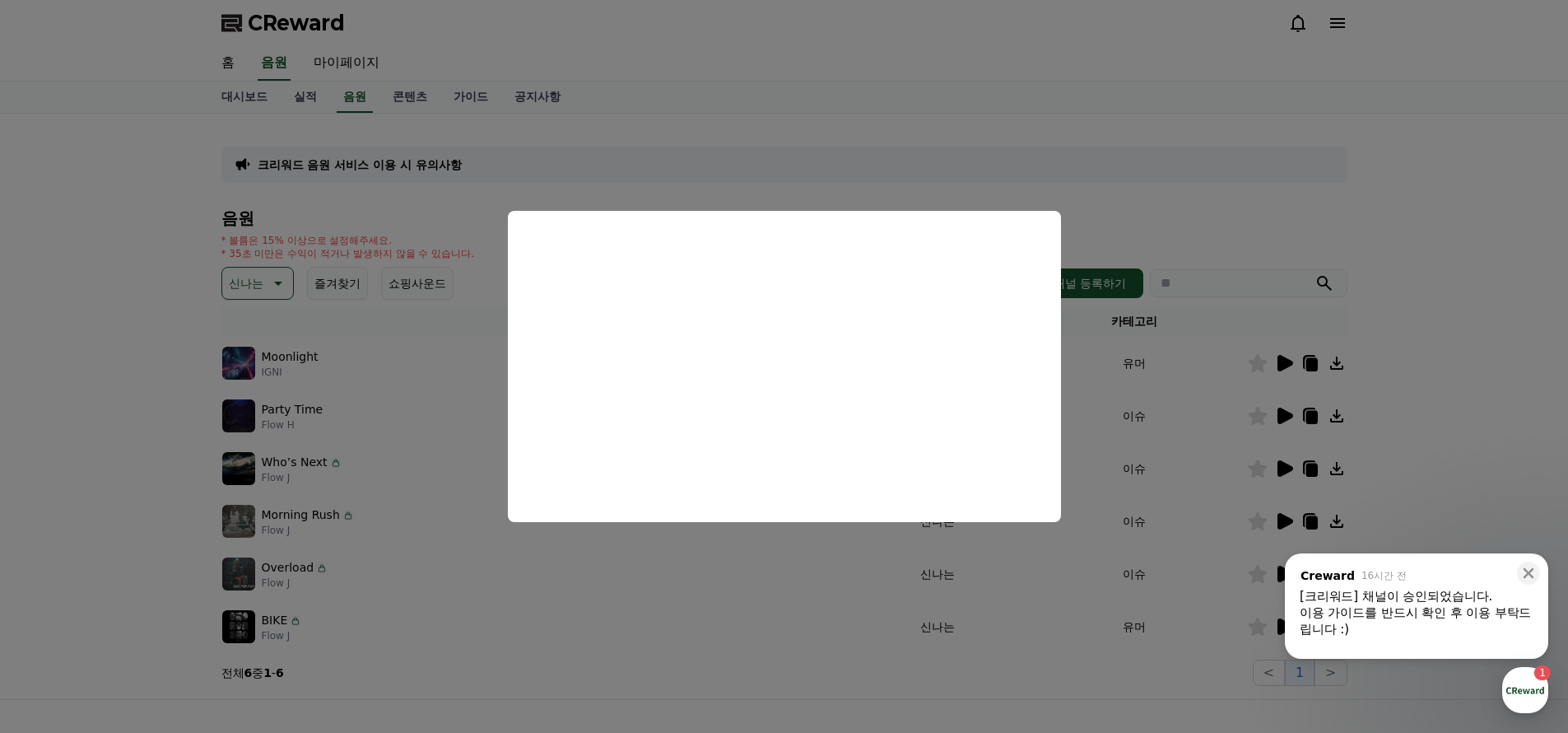
click at [1162, 377] on button "close modal" at bounding box center [784, 366] width 1568 height 733
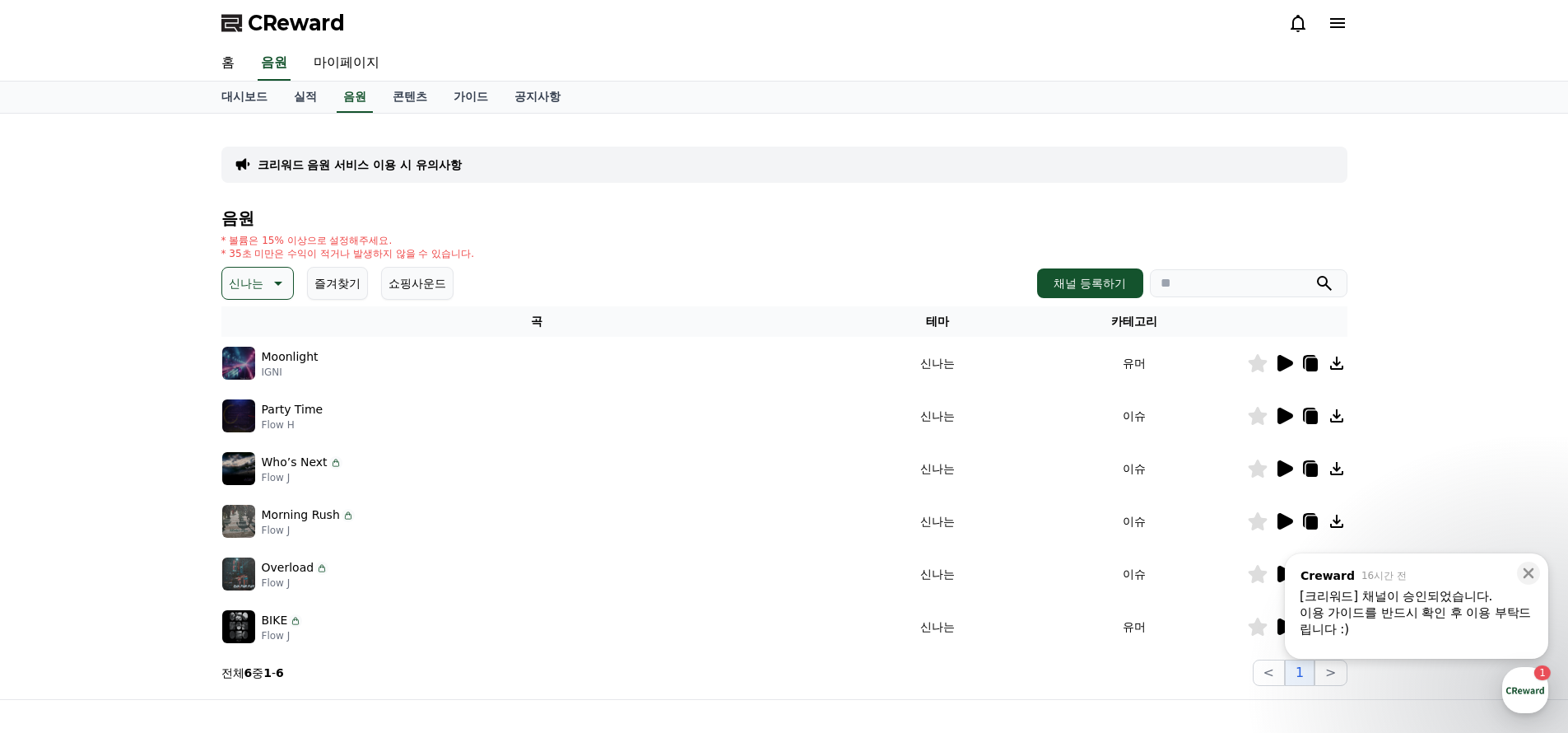
click at [1285, 419] on icon at bounding box center [1285, 416] width 16 height 17
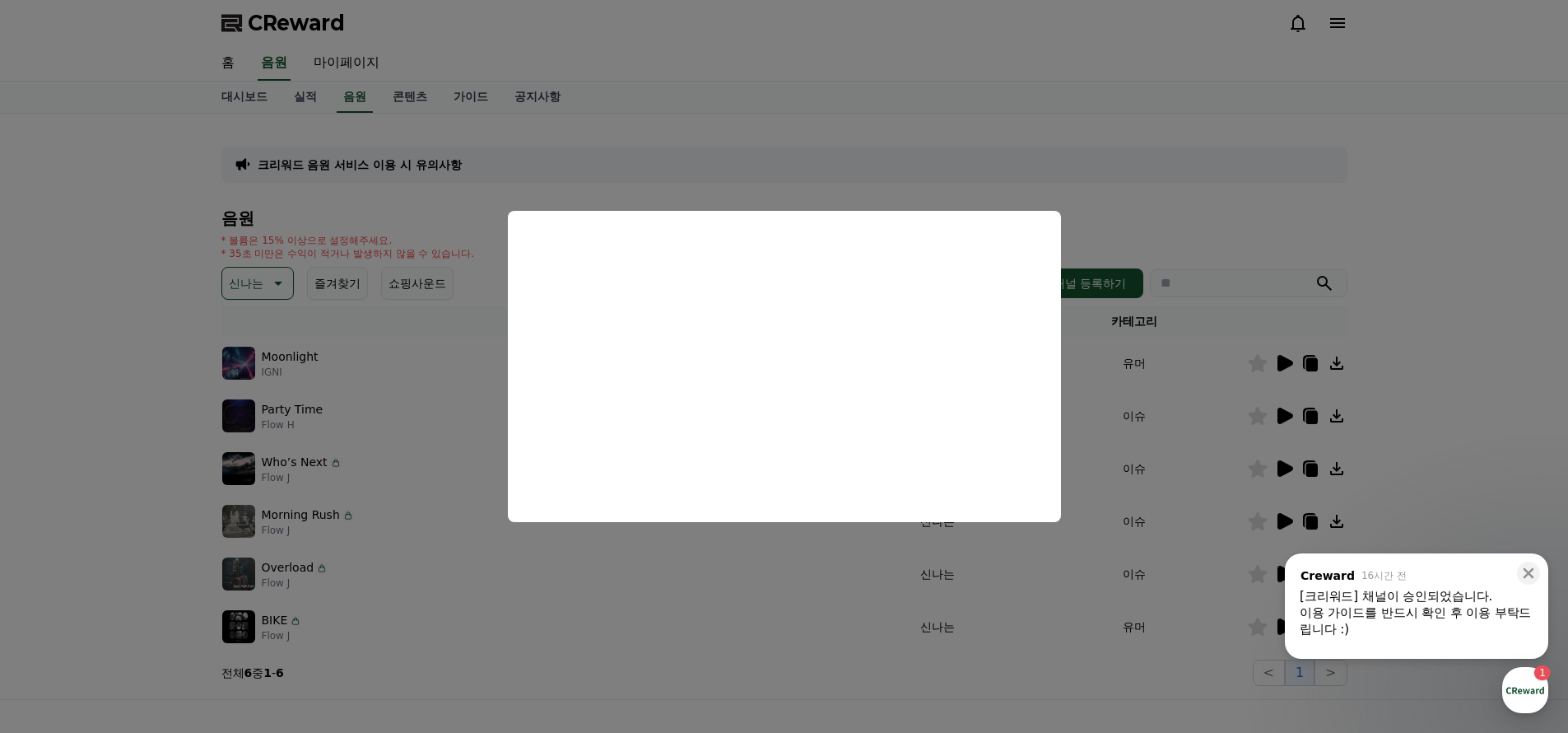
click at [1184, 393] on button "close modal" at bounding box center [784, 366] width 1568 height 733
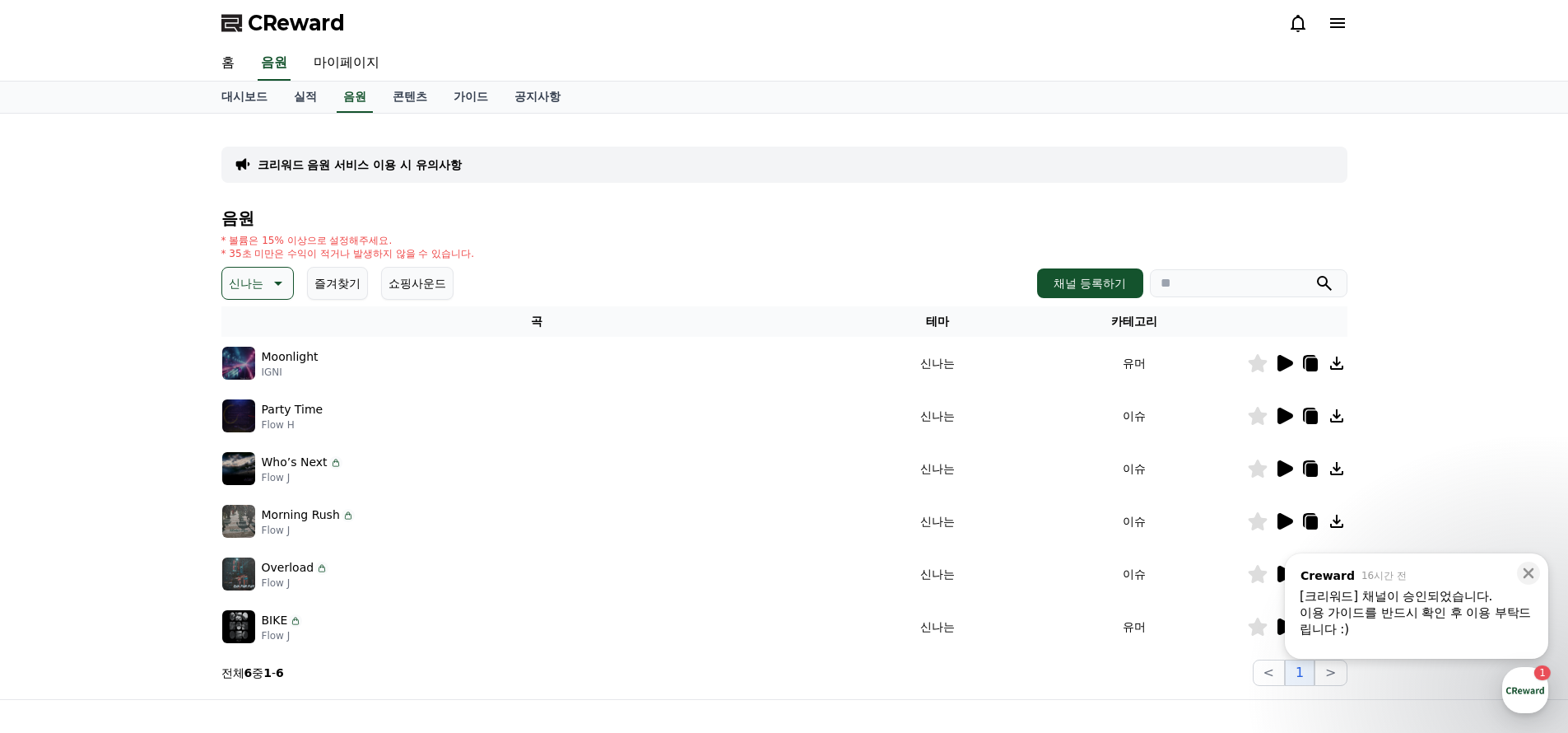
click at [1289, 520] on icon at bounding box center [1285, 522] width 16 height 17
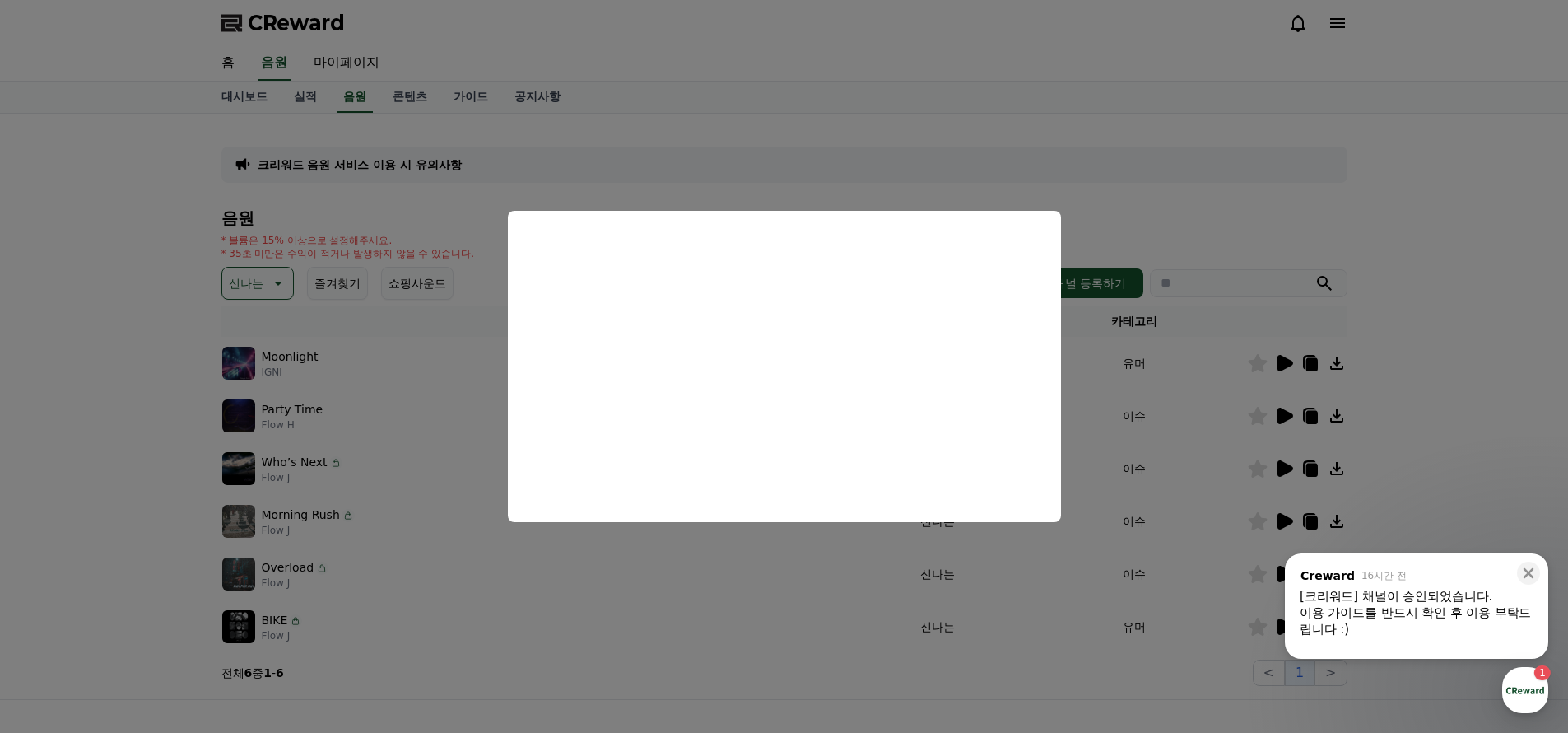
click at [1176, 366] on button "close modal" at bounding box center [784, 366] width 1568 height 733
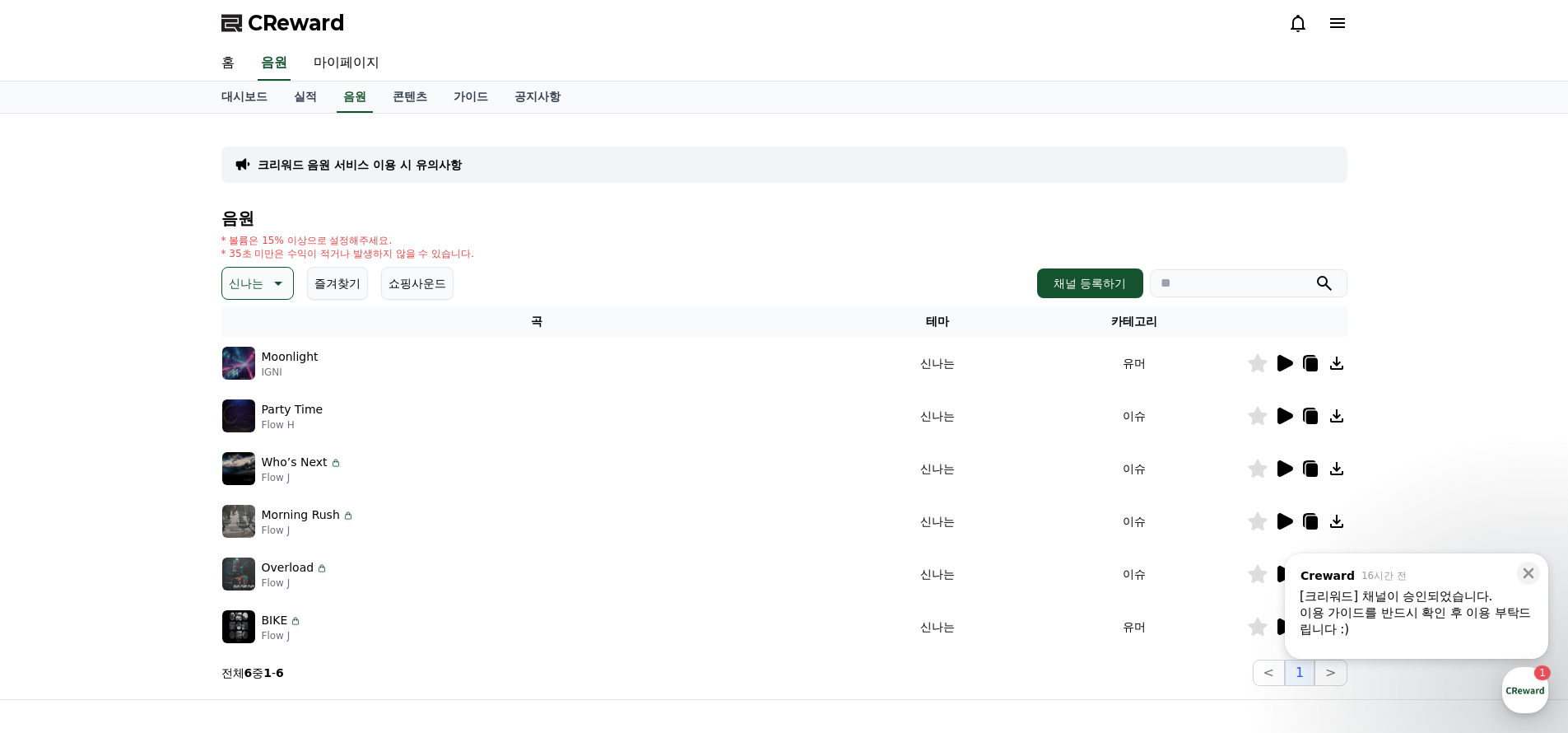
scroll to position [99, 0]
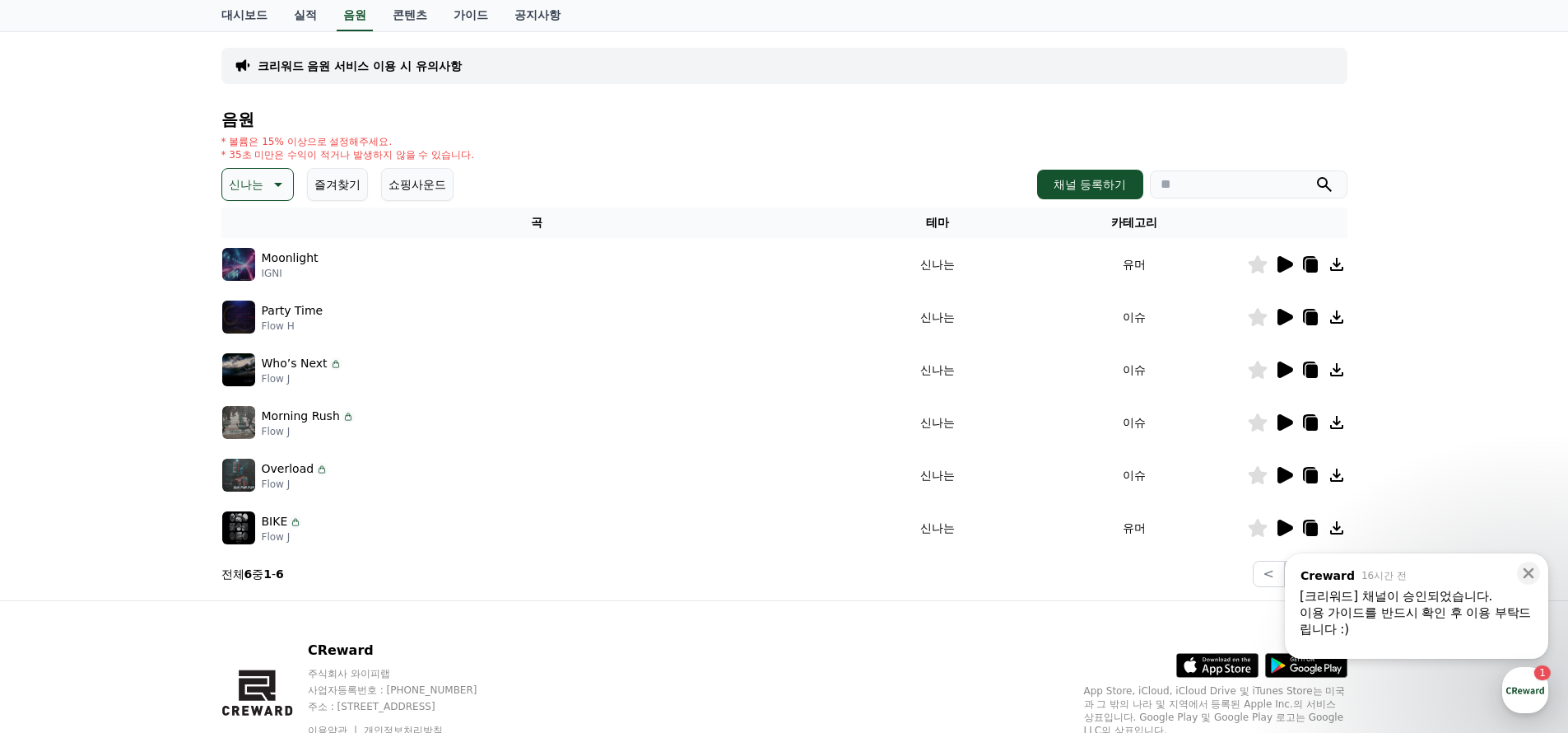
click at [1289, 415] on icon at bounding box center [1283, 422] width 20 height 20
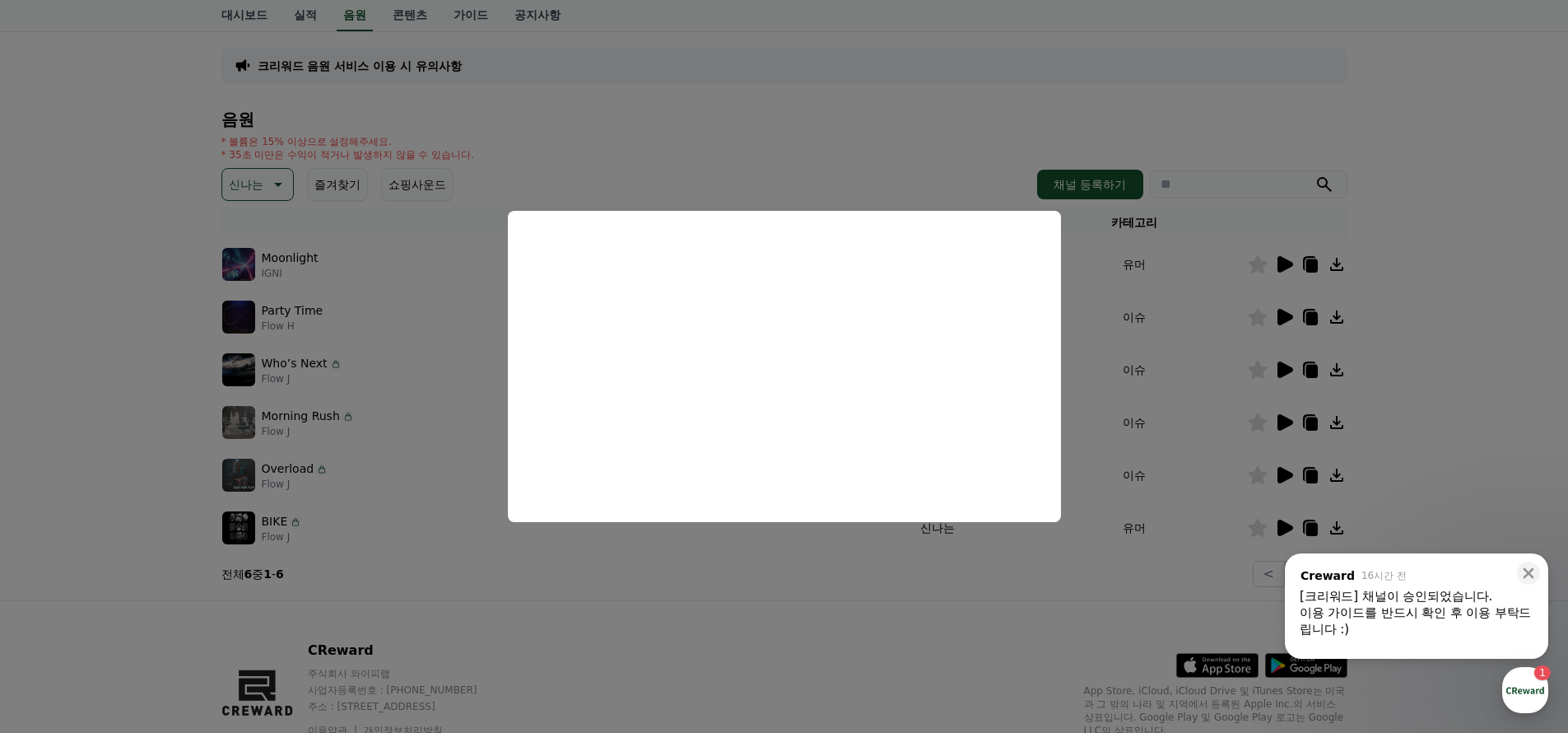
click at [1126, 349] on button "close modal" at bounding box center [784, 366] width 1568 height 733
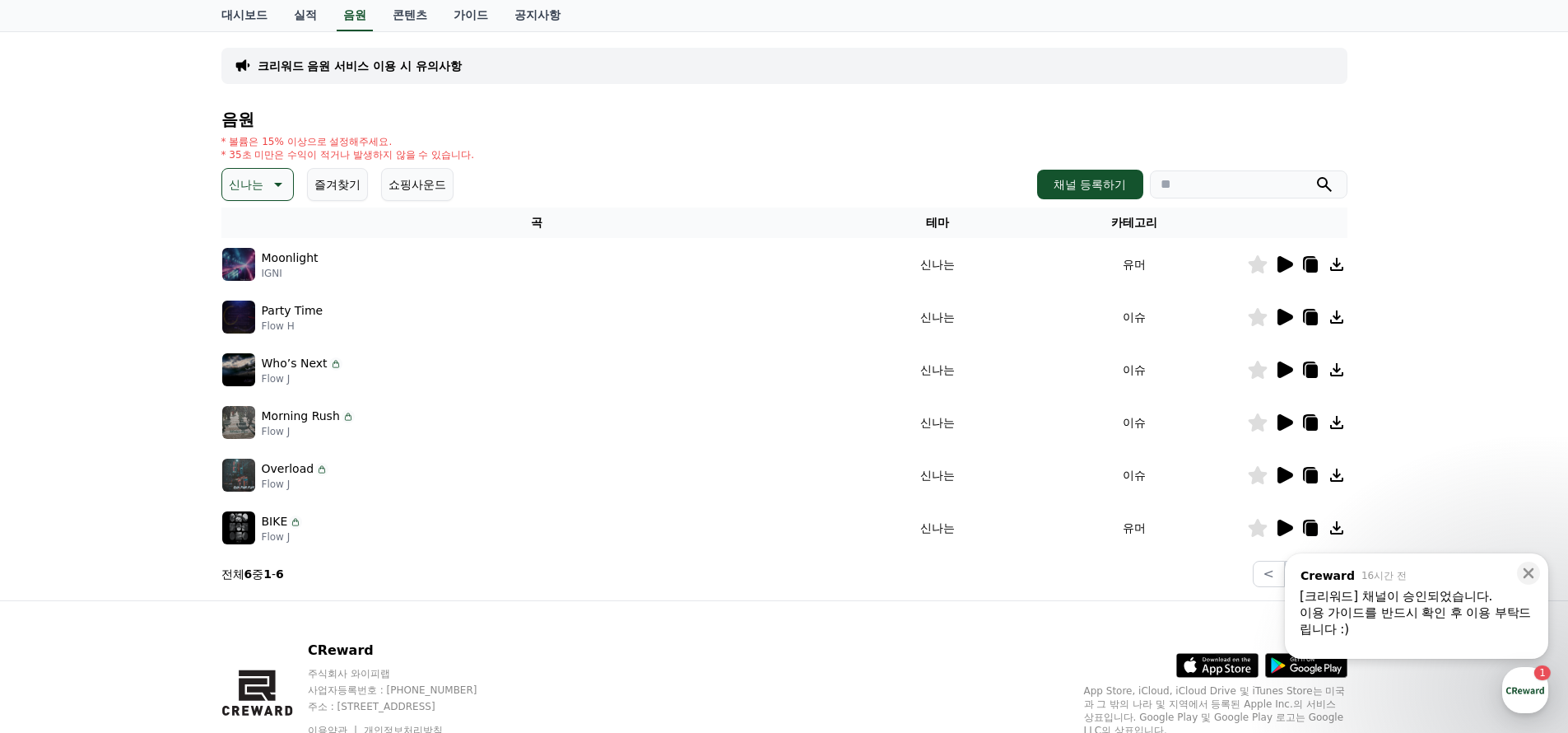
click at [1279, 471] on icon at bounding box center [1285, 475] width 16 height 17
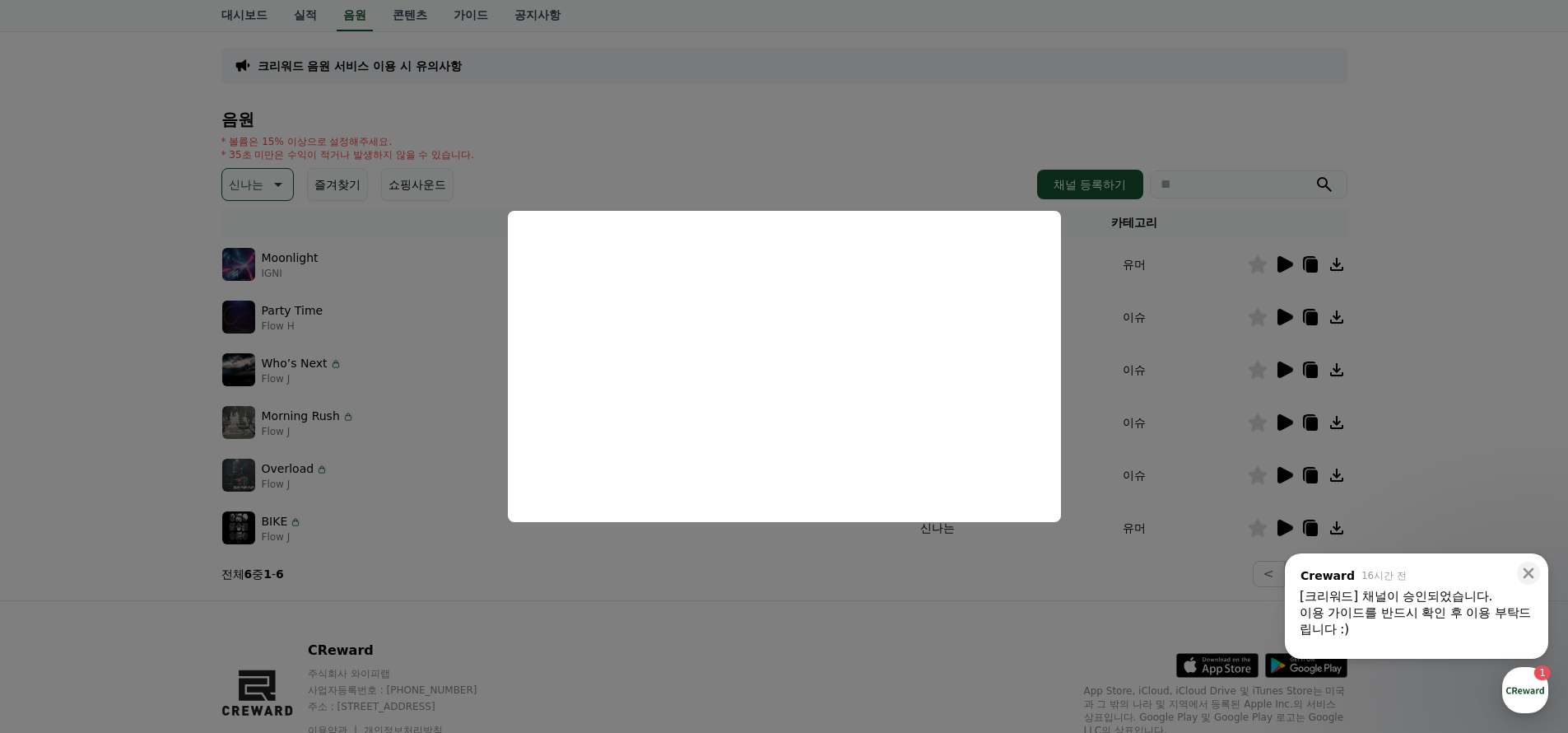
click at [1114, 342] on button "close modal" at bounding box center [784, 366] width 1568 height 733
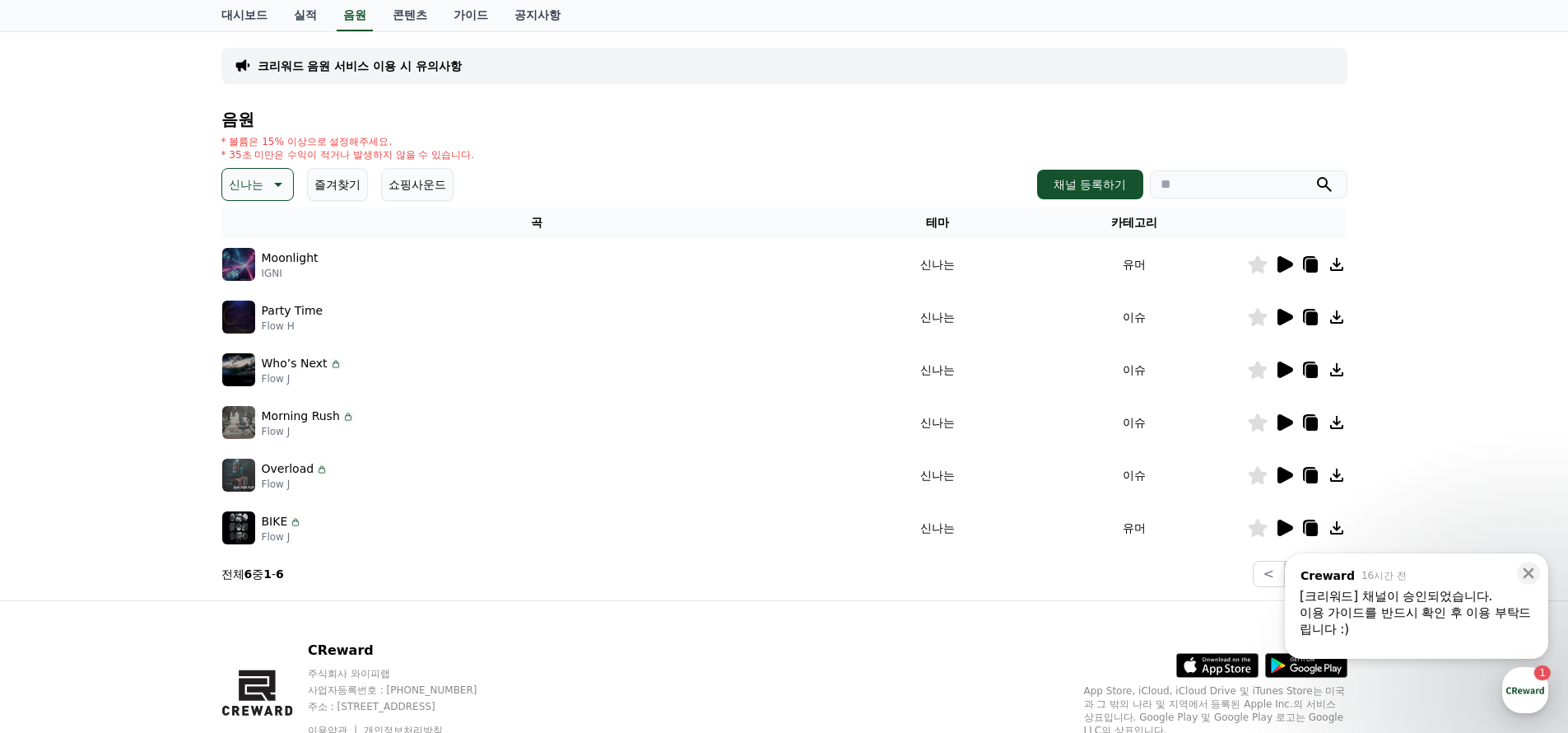
click at [1285, 528] on icon at bounding box center [1285, 528] width 16 height 17
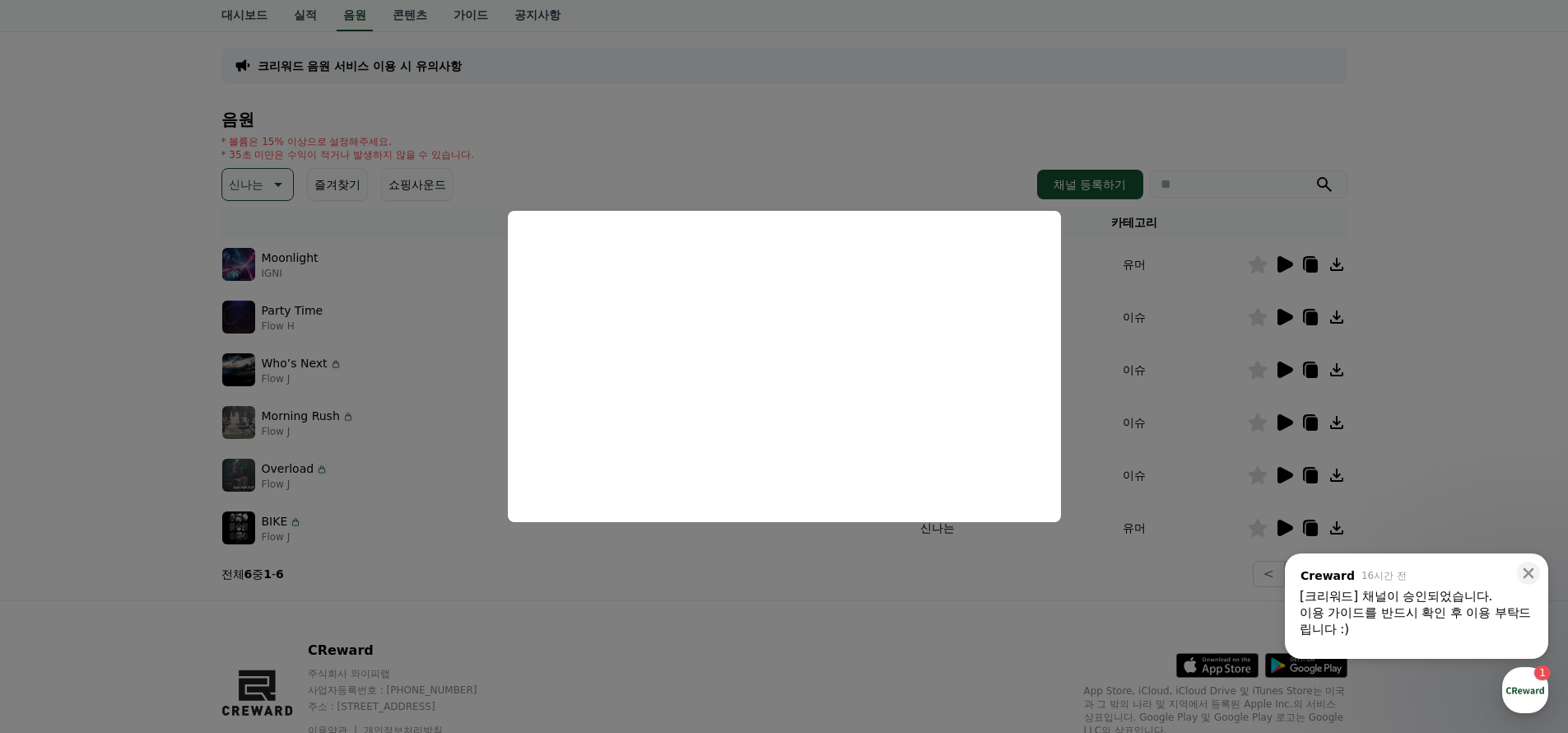
click at [1184, 338] on button "close modal" at bounding box center [784, 366] width 1568 height 733
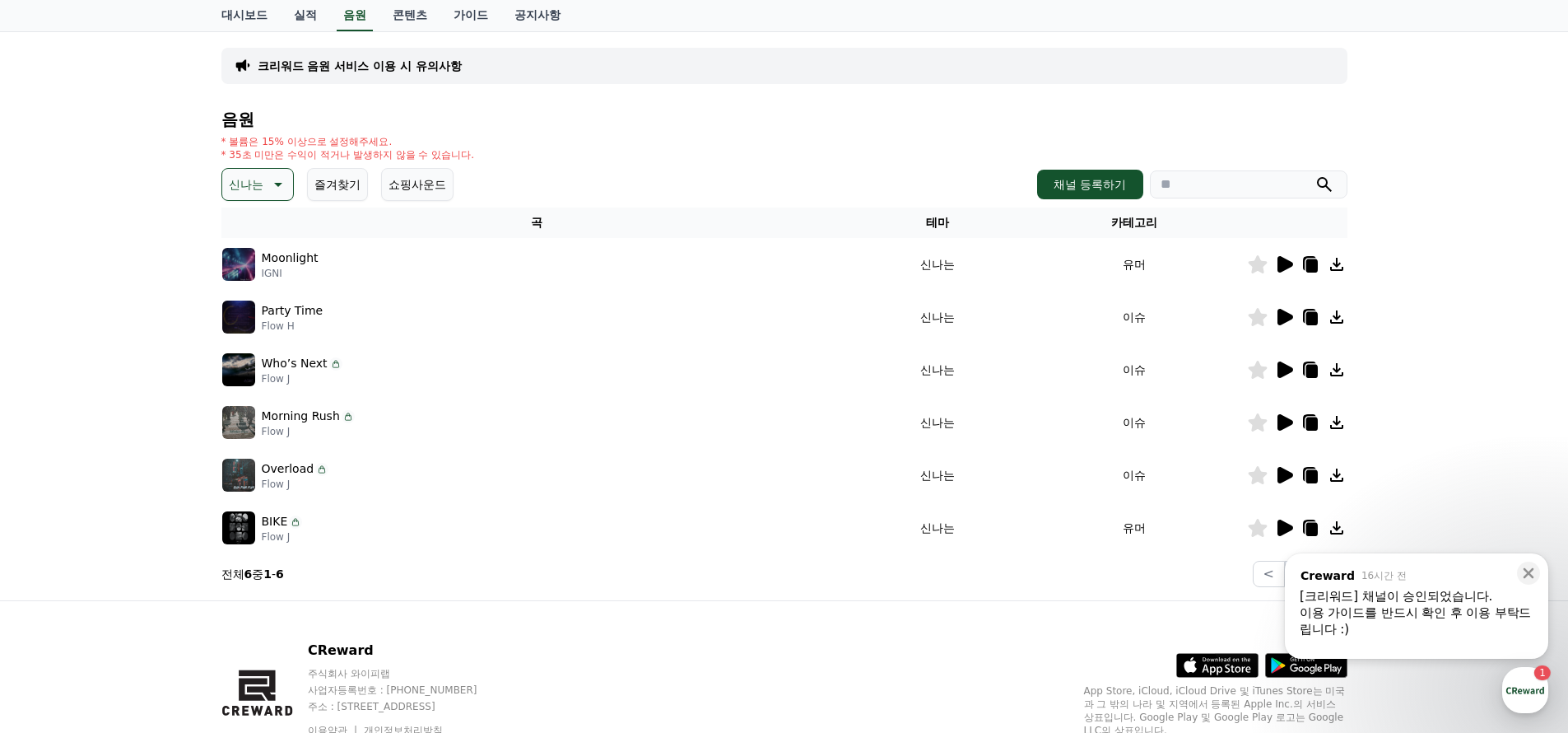
click at [1283, 417] on icon at bounding box center [1285, 423] width 16 height 17
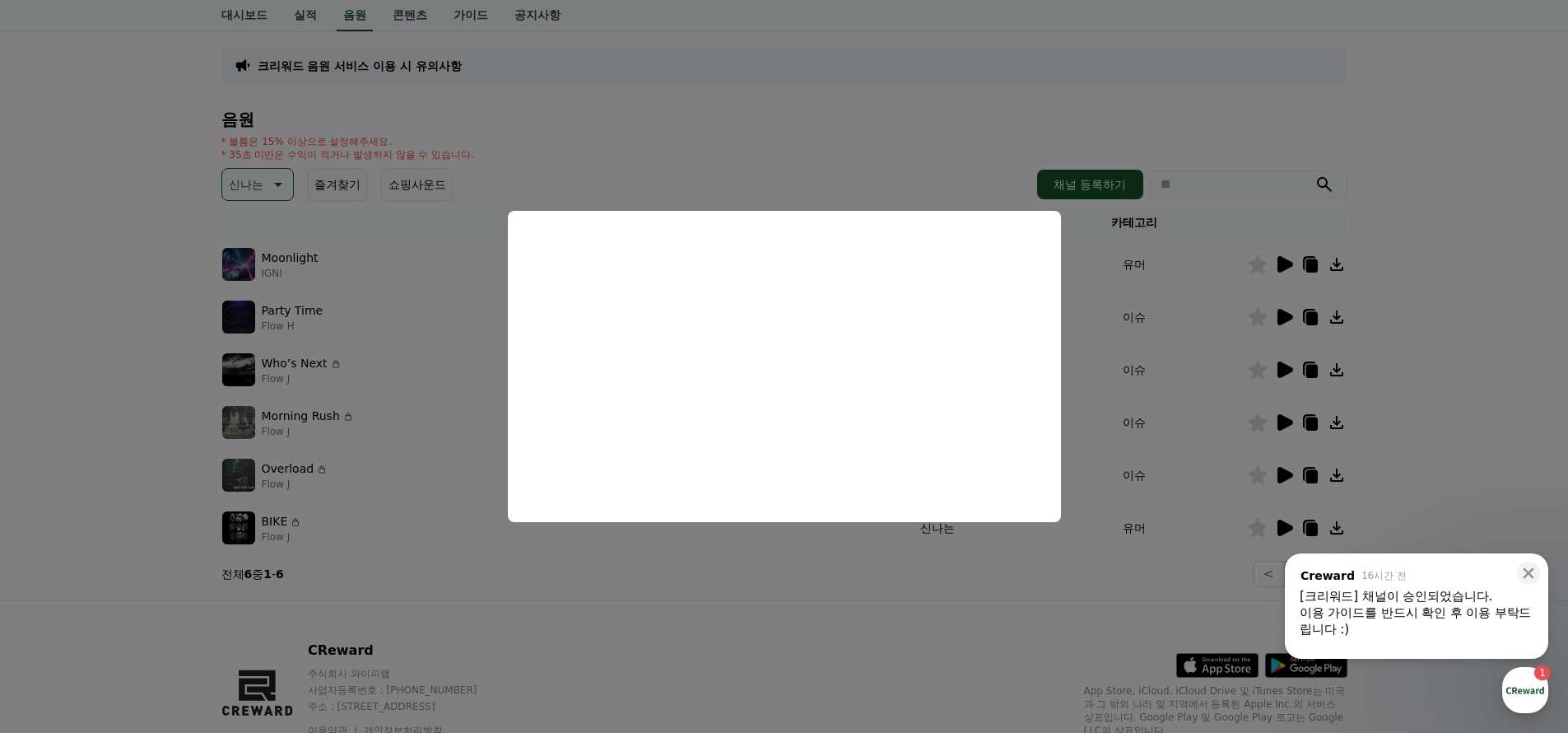
click at [1145, 358] on button "close modal" at bounding box center [784, 366] width 1568 height 733
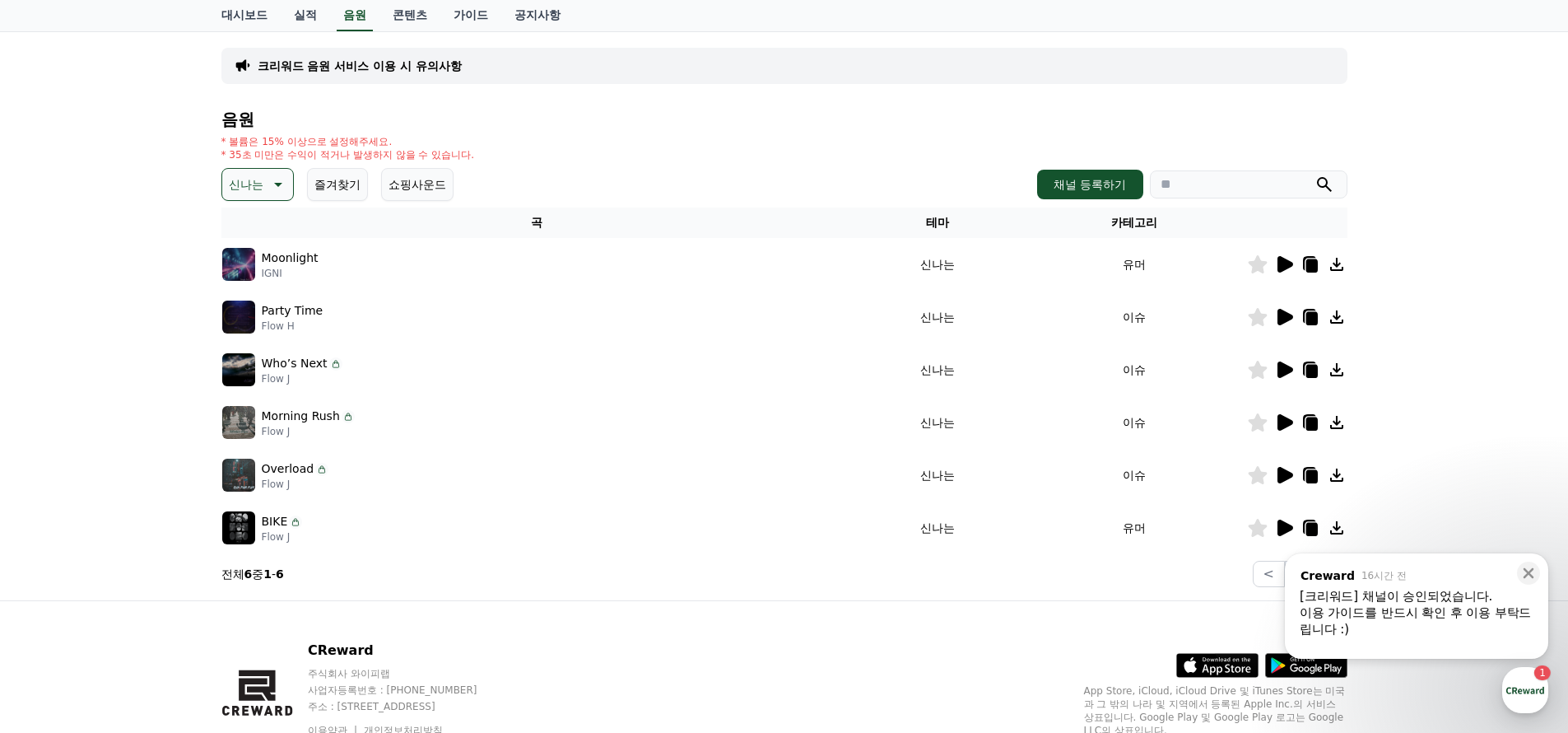
click at [1285, 327] on td at bounding box center [1296, 317] width 100 height 52
click at [1282, 318] on icon at bounding box center [1285, 317] width 16 height 17
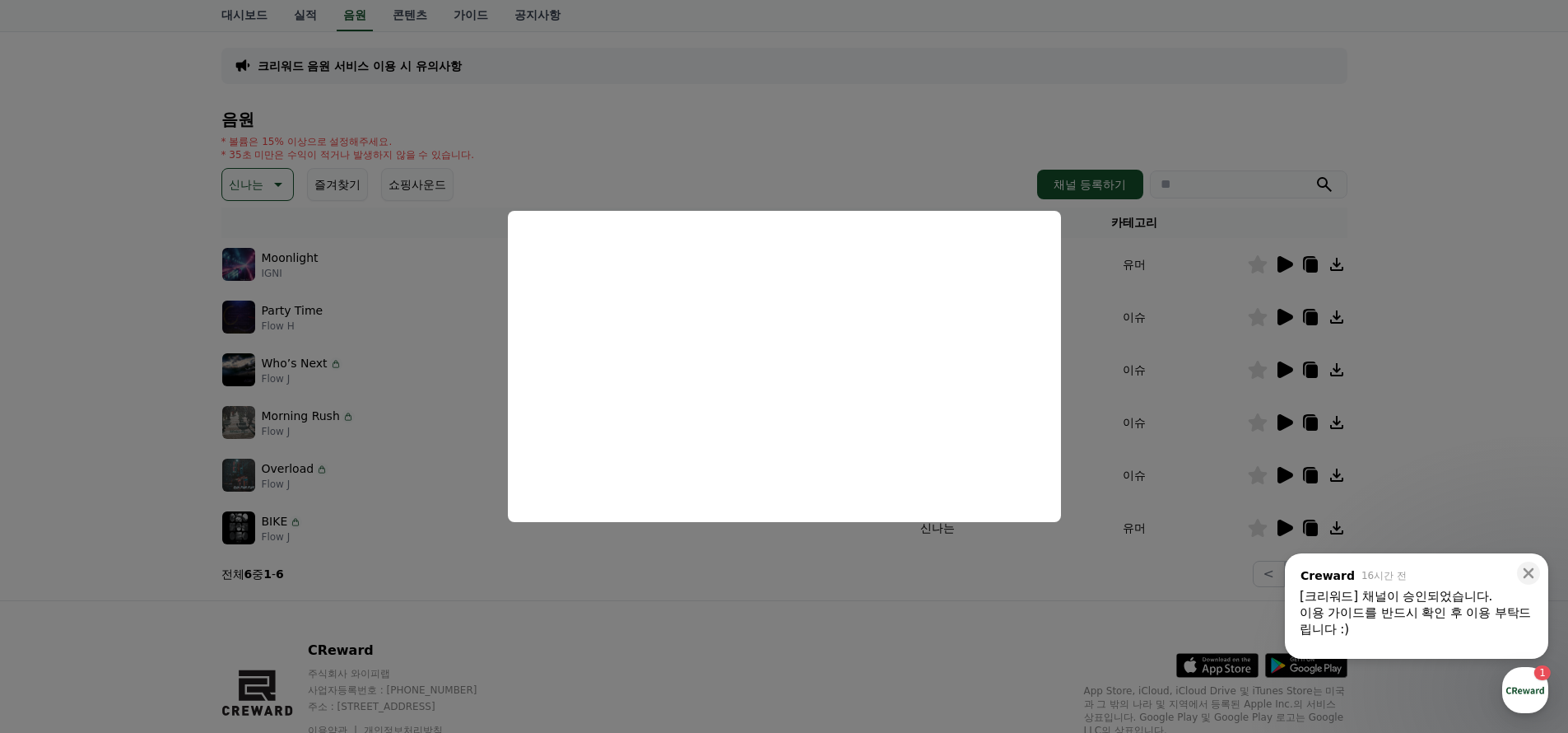
click at [1233, 395] on button "close modal" at bounding box center [784, 366] width 1568 height 733
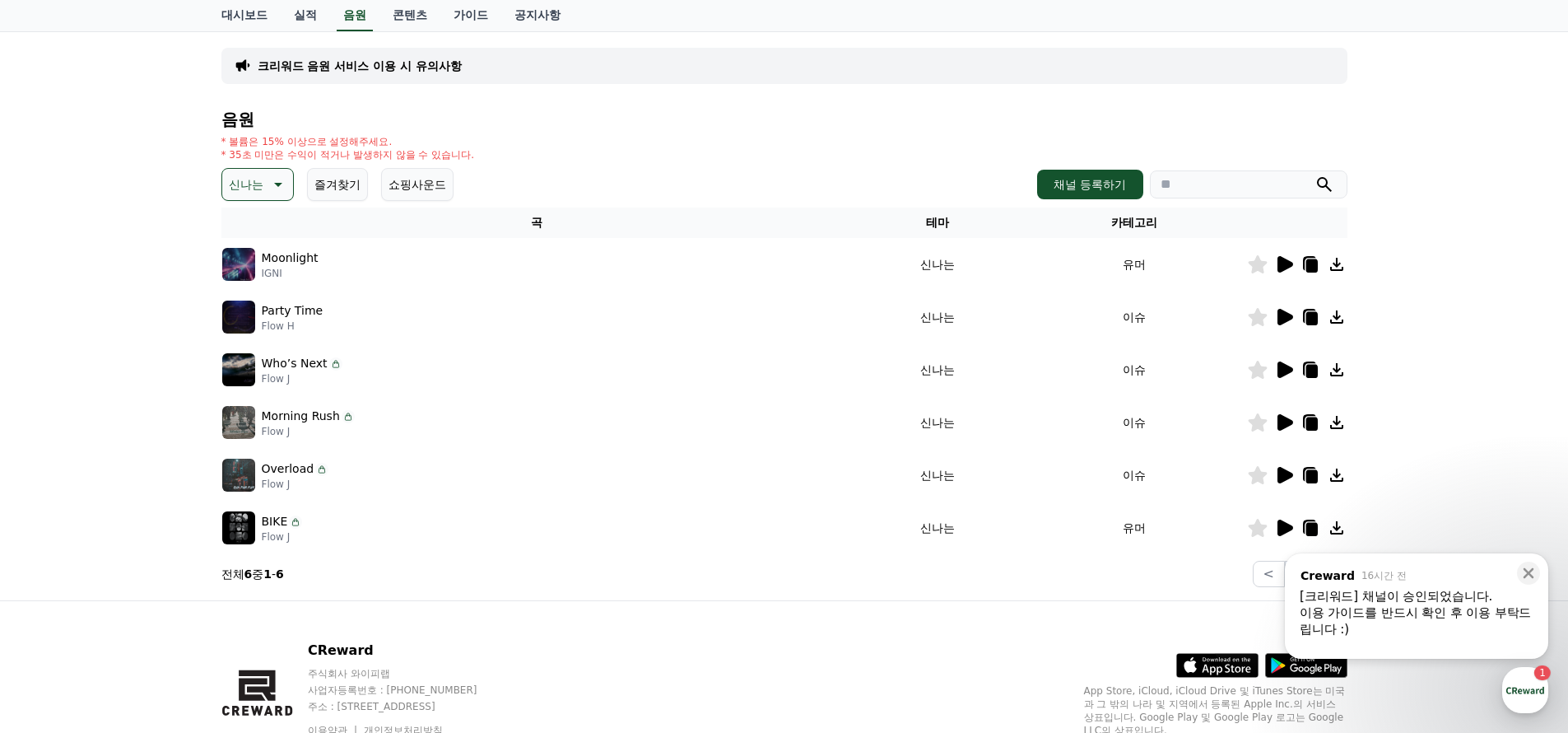
scroll to position [171, 0]
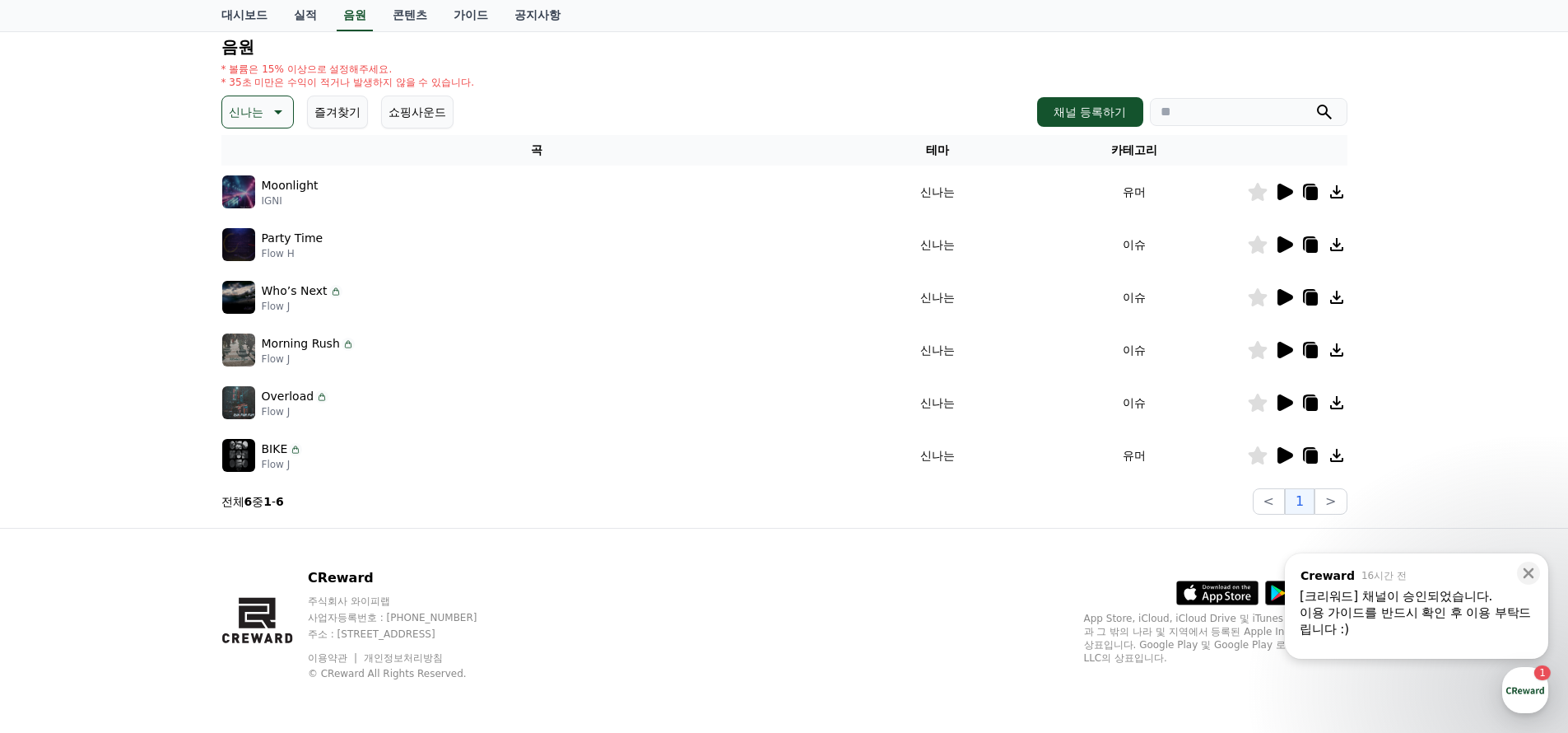
click at [1276, 293] on icon at bounding box center [1283, 296] width 20 height 20
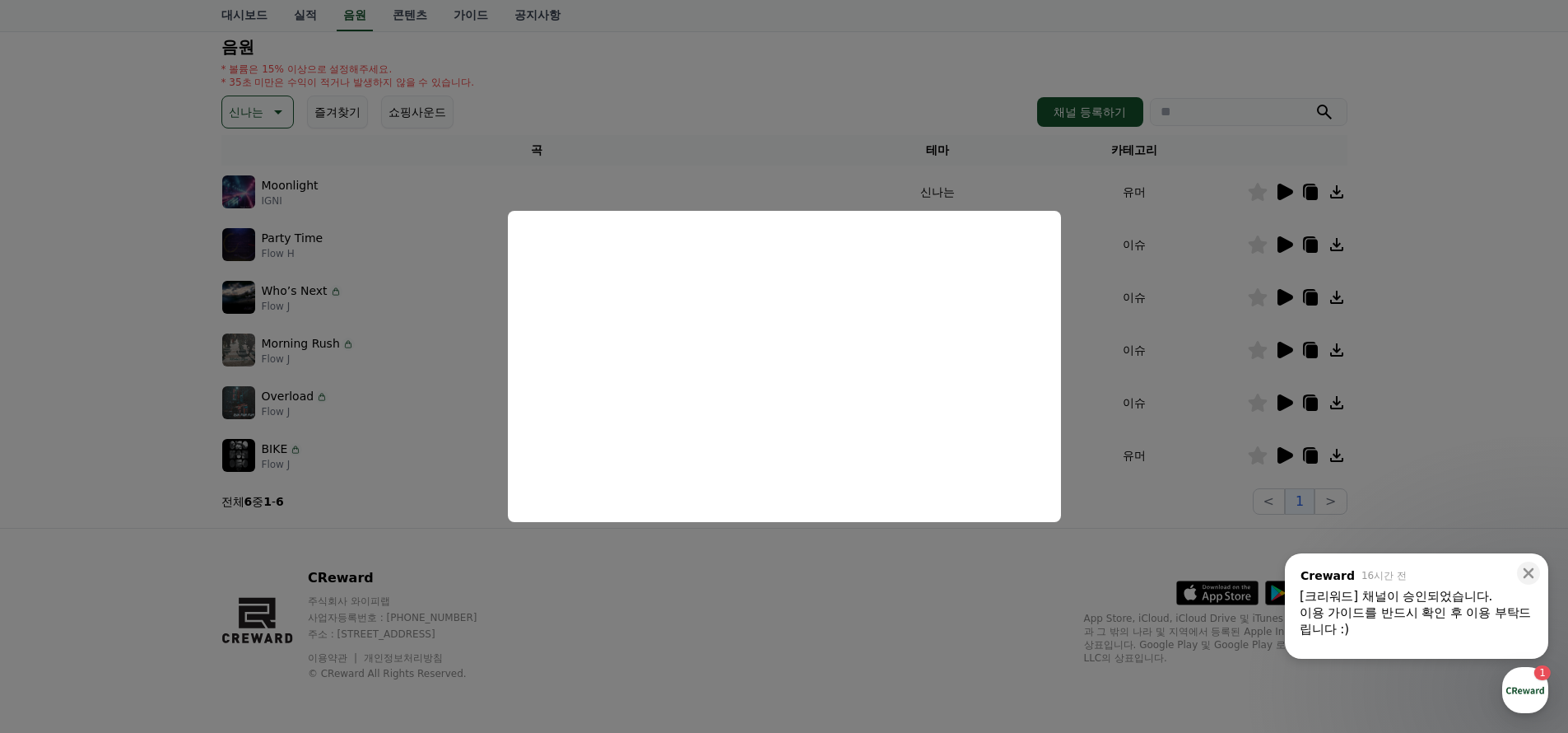
click at [1084, 314] on button "close modal" at bounding box center [784, 366] width 1568 height 733
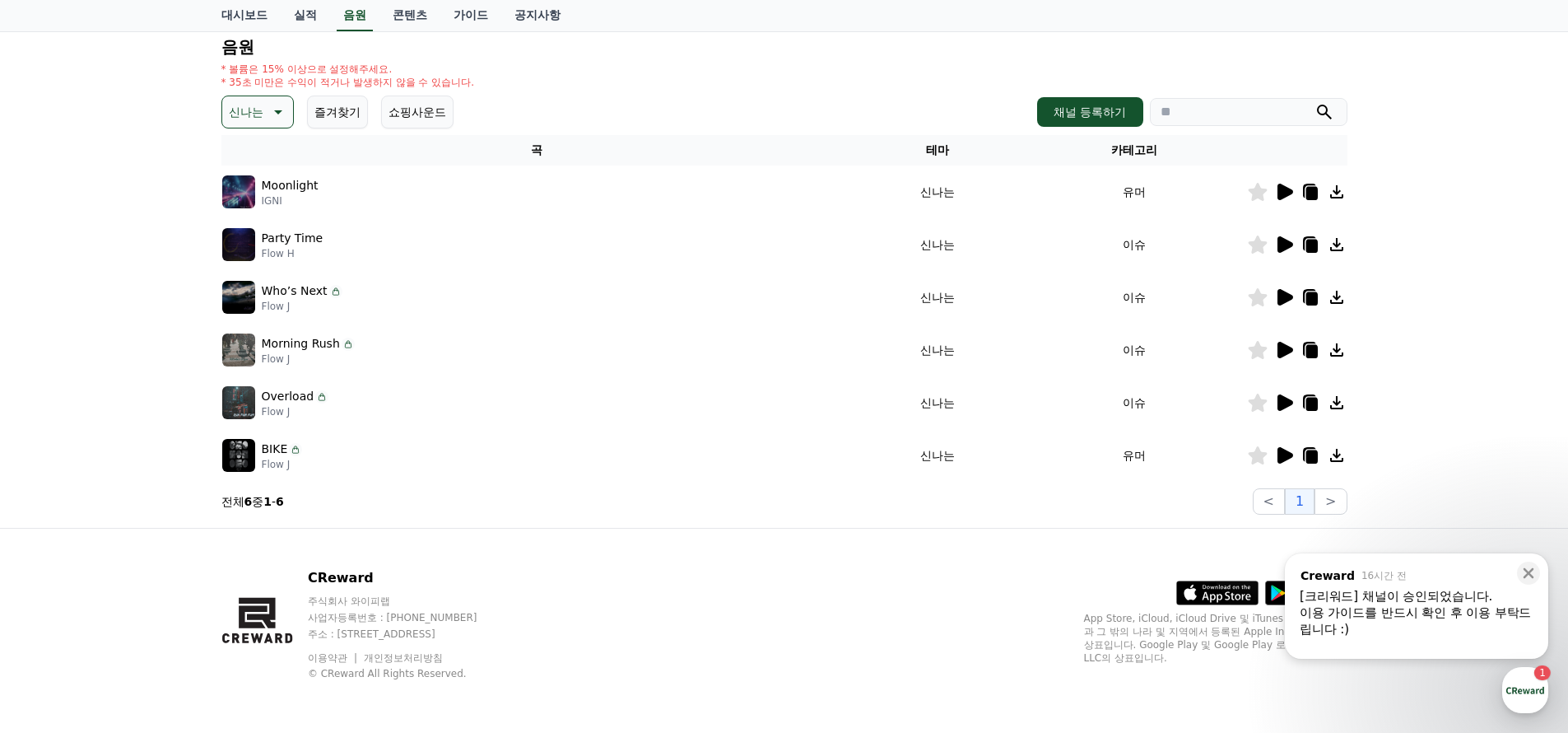
click at [1140, 324] on td "이슈" at bounding box center [1134, 350] width 224 height 52
click at [1315, 296] on icon at bounding box center [1311, 299] width 11 height 13
